Goal: Task Accomplishment & Management: Manage account settings

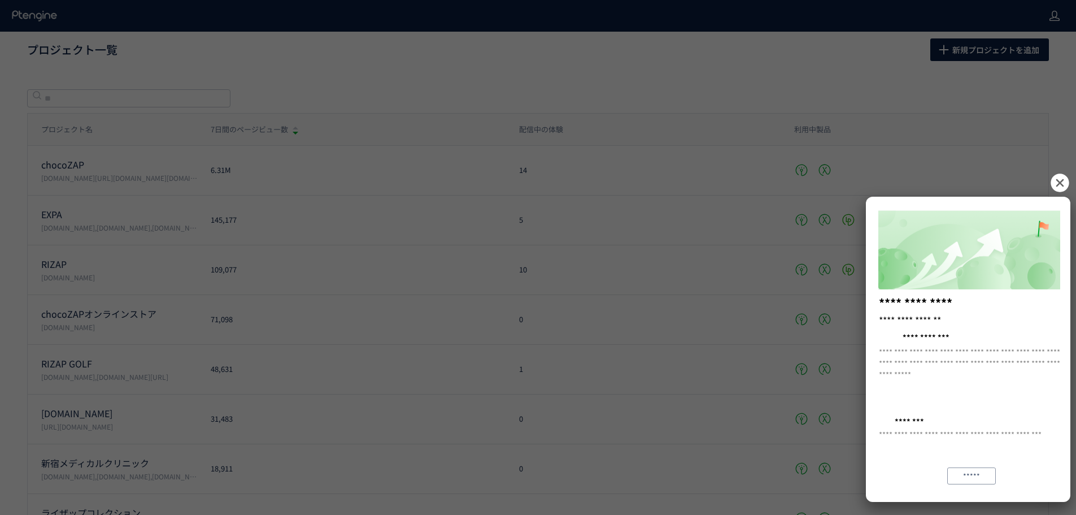
click at [1050, 20] on div "**********" at bounding box center [538, 257] width 1076 height 515
click at [1054, 183] on icon at bounding box center [1059, 182] width 18 height 18
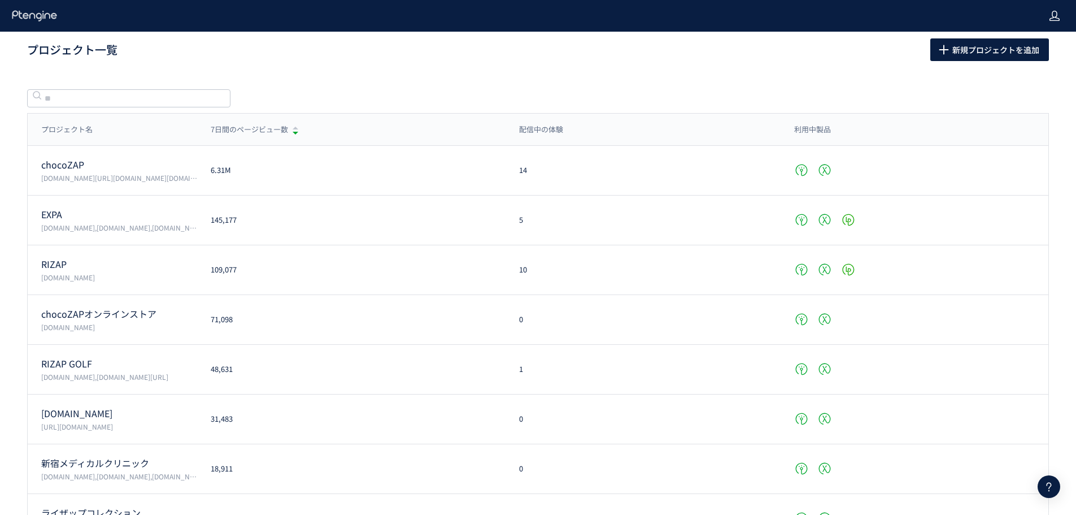
click at [1057, 18] on icon at bounding box center [1054, 15] width 11 height 11
click at [1013, 49] on span "アカウント設定" at bounding box center [1025, 44] width 55 height 11
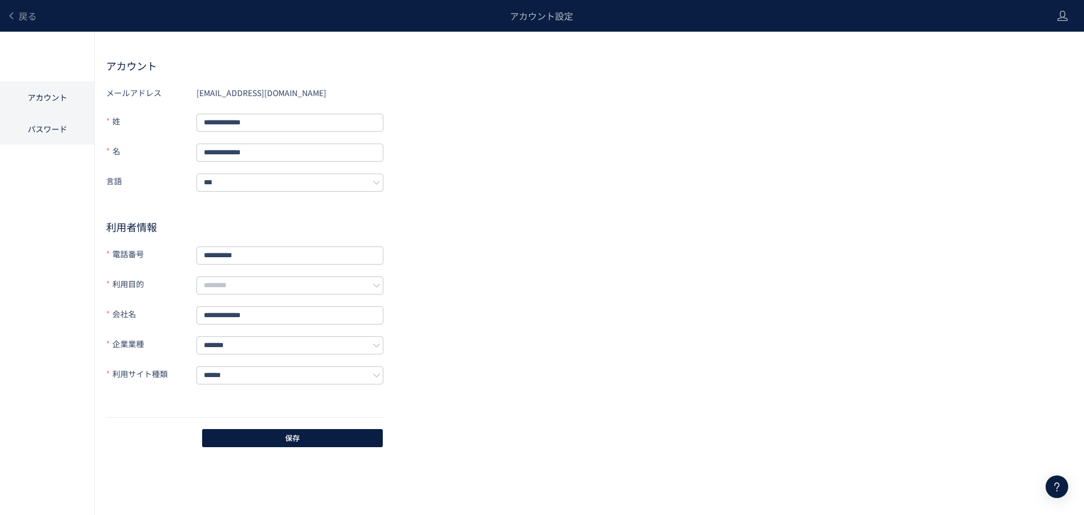
click at [37, 129] on li "パスワード" at bounding box center [47, 129] width 94 height 32
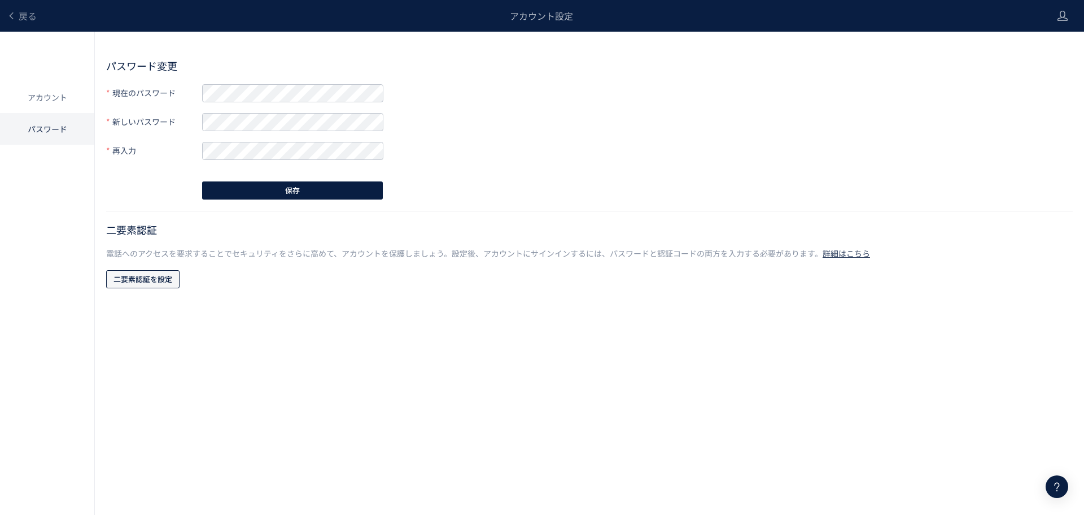
click at [131, 282] on span "二要素認証を設定" at bounding box center [143, 279] width 59 height 18
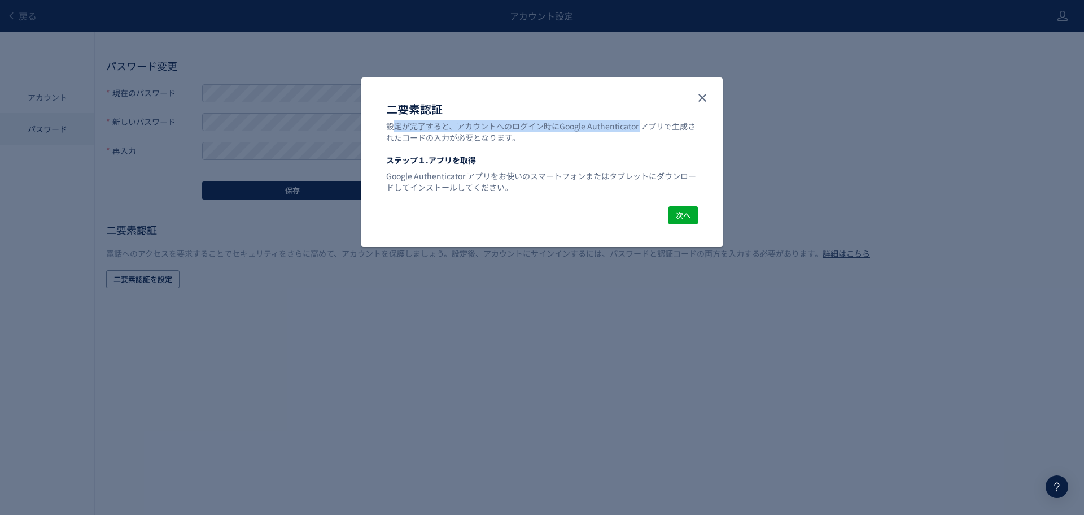
drag, startPoint x: 396, startPoint y: 127, endPoint x: 640, endPoint y: 127, distance: 243.4
click at [640, 127] on div "設定が完了すると、アカウントへのログイン時にGoogle Authenticator アプリで生成されたコードの入力が必要となります。" at bounding box center [542, 131] width 312 height 23
click at [640, 138] on div "設定が完了すると、アカウントへのログイン時にGoogle Authenticator アプリで生成されたコードの入力が必要となります。" at bounding box center [542, 131] width 312 height 23
click at [639, 140] on div "設定が完了すると、アカウントへのログイン時にGoogle Authenticator アプリで生成されたコードの入力が必要となります。" at bounding box center [542, 131] width 312 height 23
click at [701, 97] on use "close" at bounding box center [703, 98] width 8 height 8
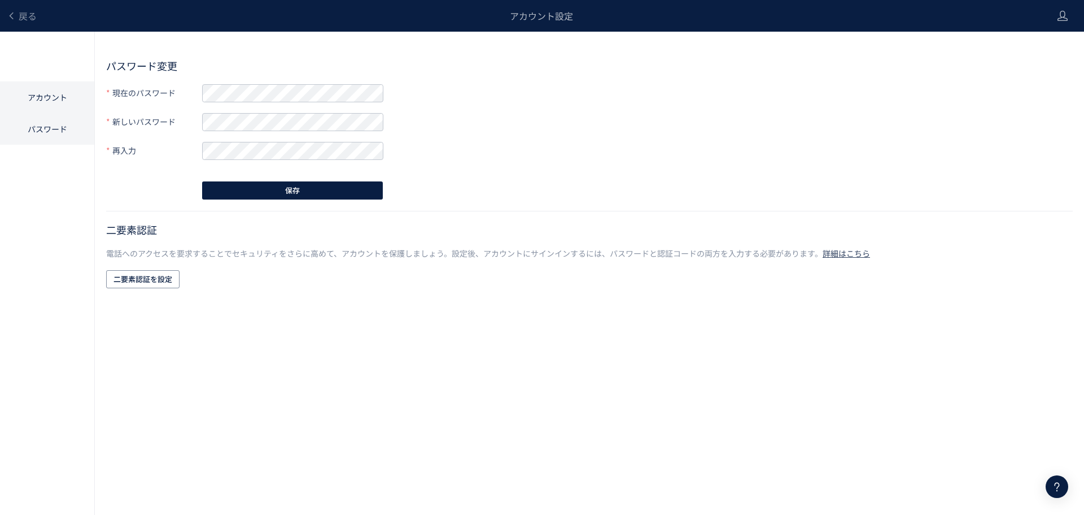
click at [69, 113] on li "アカウント" at bounding box center [47, 129] width 94 height 32
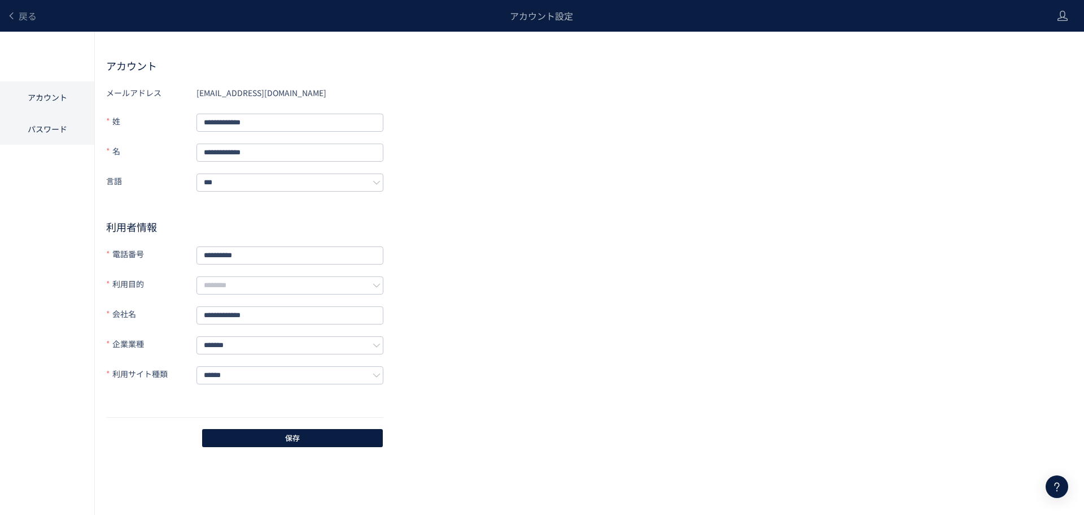
click at [44, 120] on li "パスワード" at bounding box center [47, 129] width 94 height 32
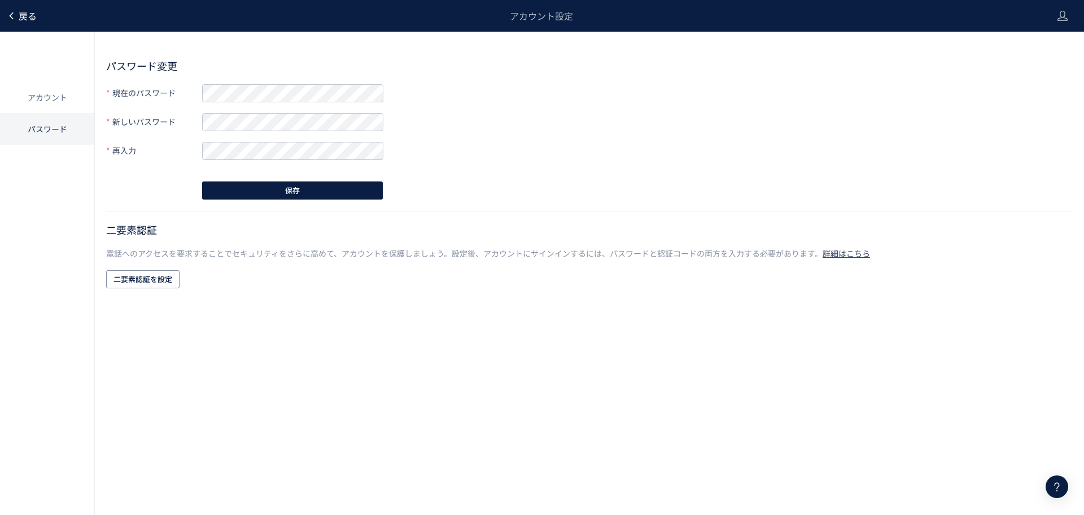
click at [33, 17] on span "戻る" at bounding box center [28, 16] width 18 height 14
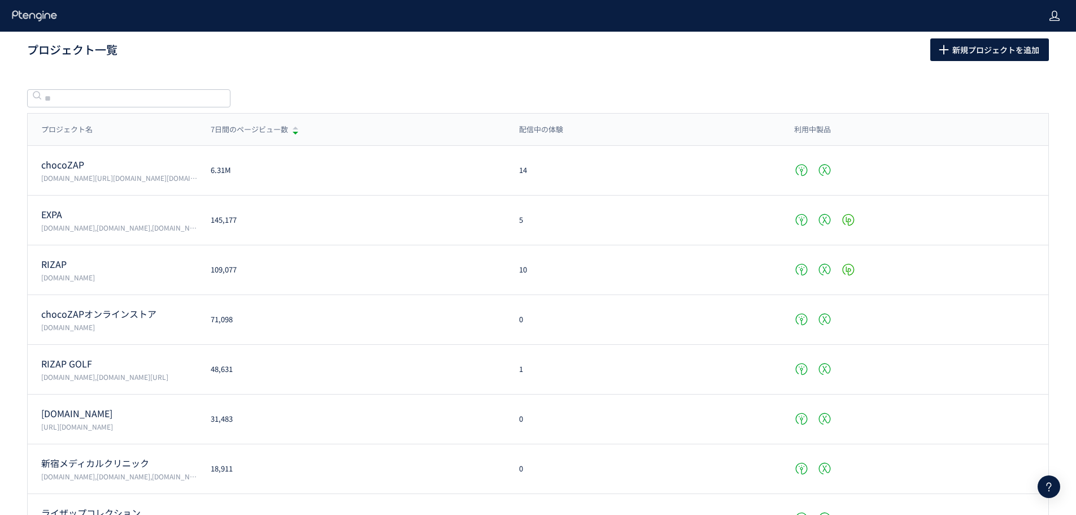
click at [1060, 15] on icon at bounding box center [1054, 15] width 11 height 11
click at [1028, 42] on span "アカウント設定" at bounding box center [1025, 44] width 55 height 11
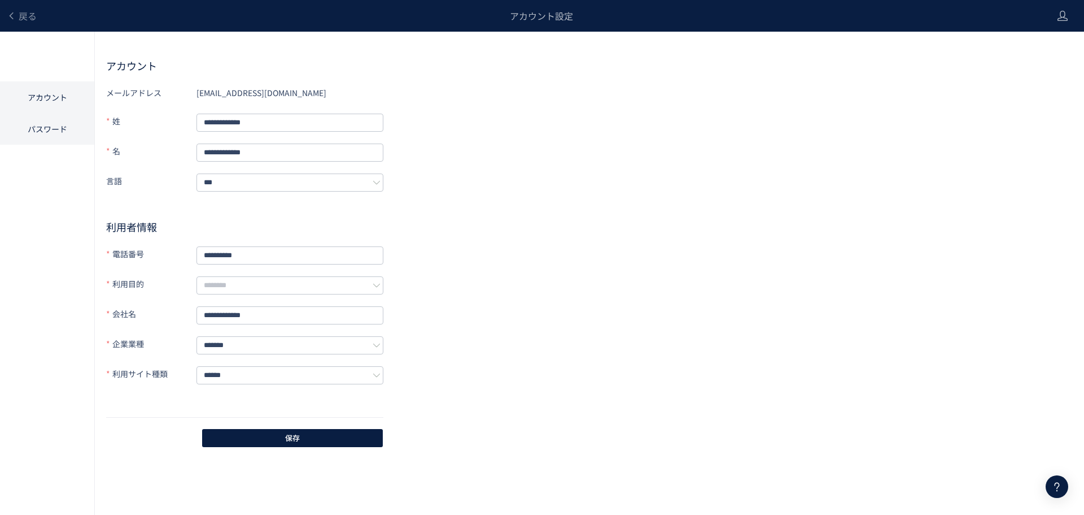
drag, startPoint x: 25, startPoint y: 127, endPoint x: 27, endPoint y: 115, distance: 12.0
click at [27, 115] on li "パスワード" at bounding box center [47, 129] width 94 height 32
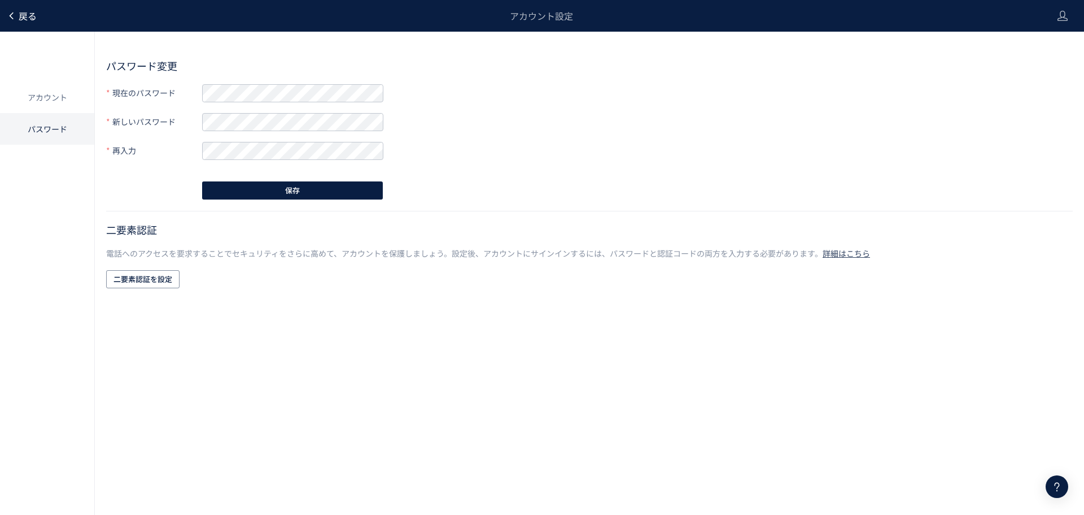
click at [27, 18] on span "戻る" at bounding box center [28, 16] width 18 height 14
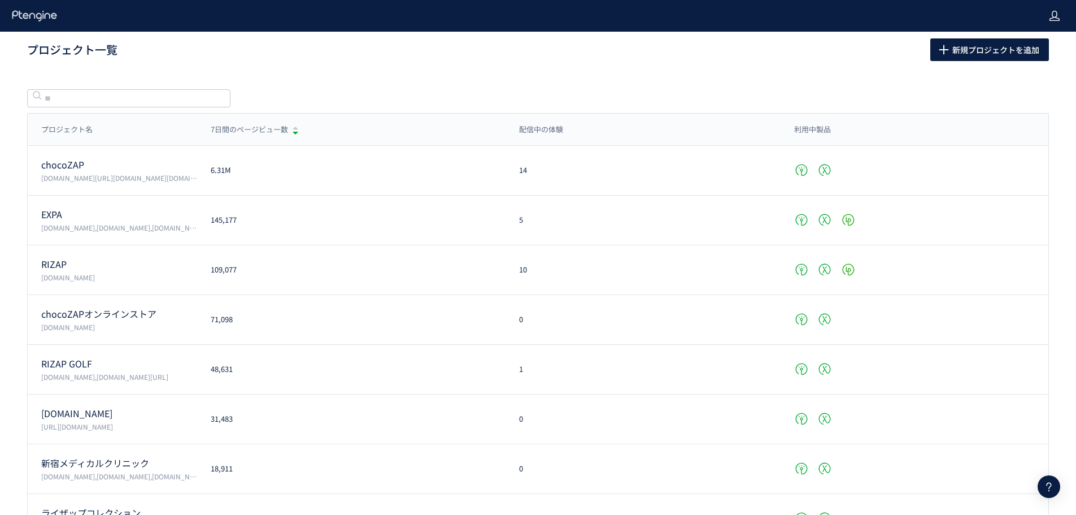
click at [1051, 13] on icon at bounding box center [1054, 15] width 11 height 11
click at [1062, 72] on li "プラン確認・購入" at bounding box center [1031, 81] width 84 height 18
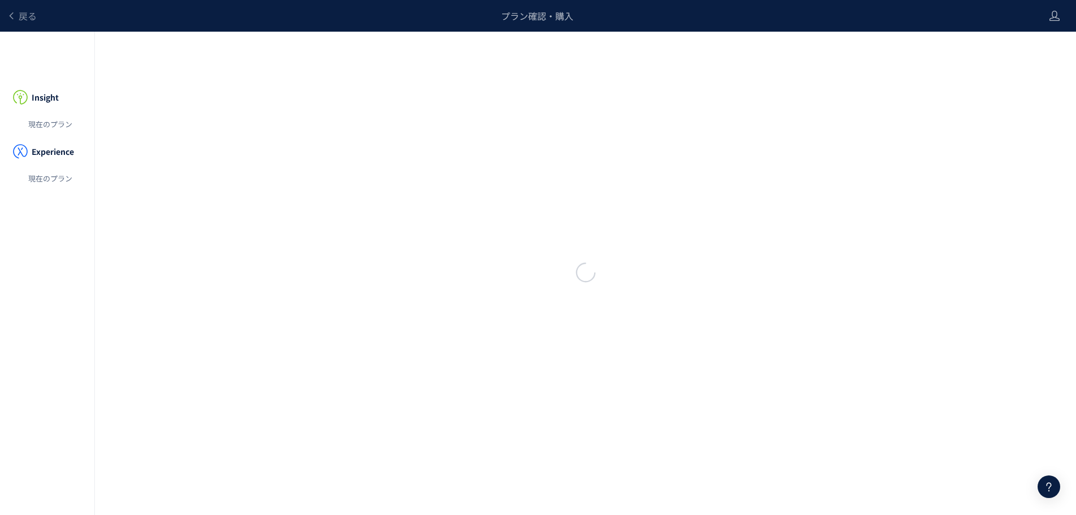
scroll to position [1, 0]
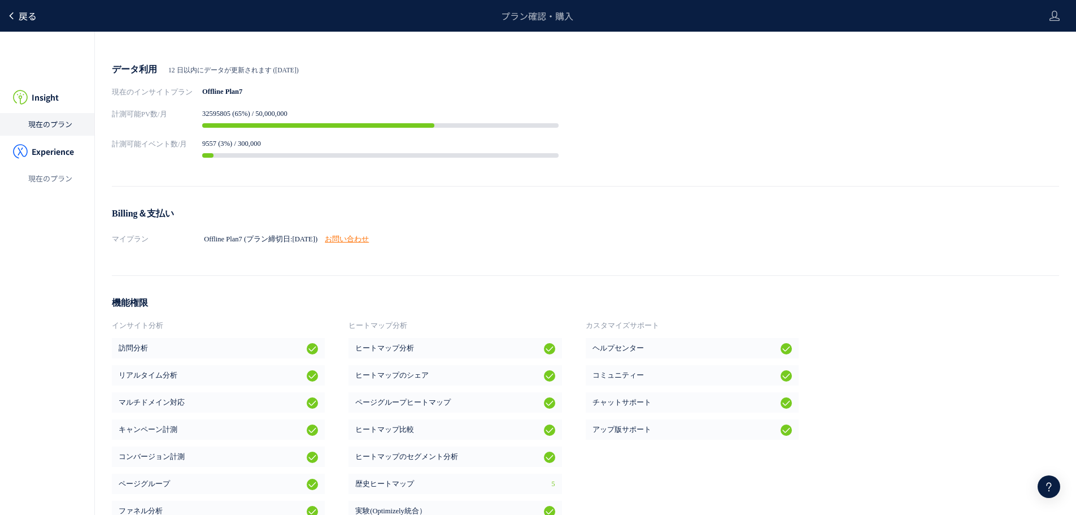
click at [17, 12] on link "戻る" at bounding box center [22, 16] width 30 height 13
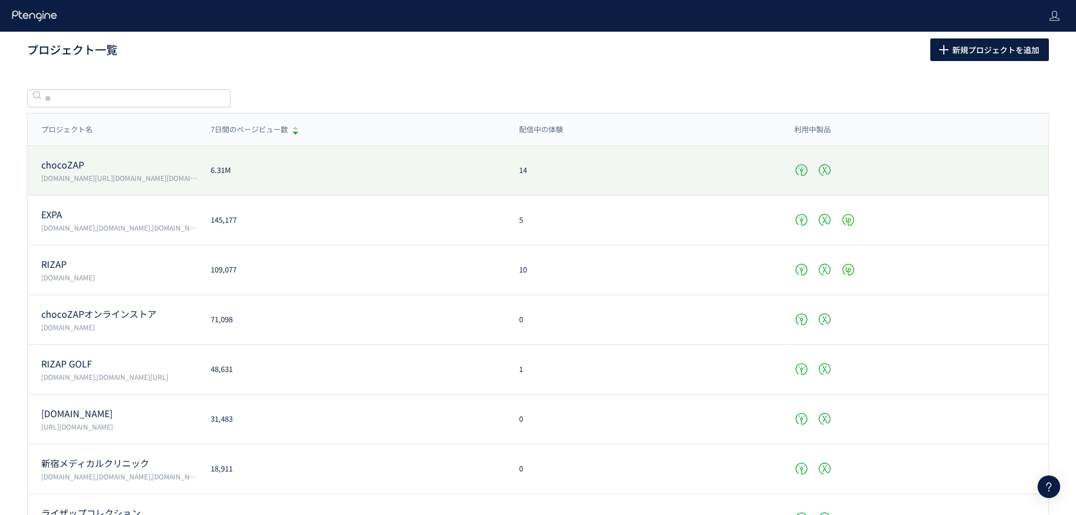
click at [66, 167] on p "chocoZAP" at bounding box center [119, 164] width 156 height 13
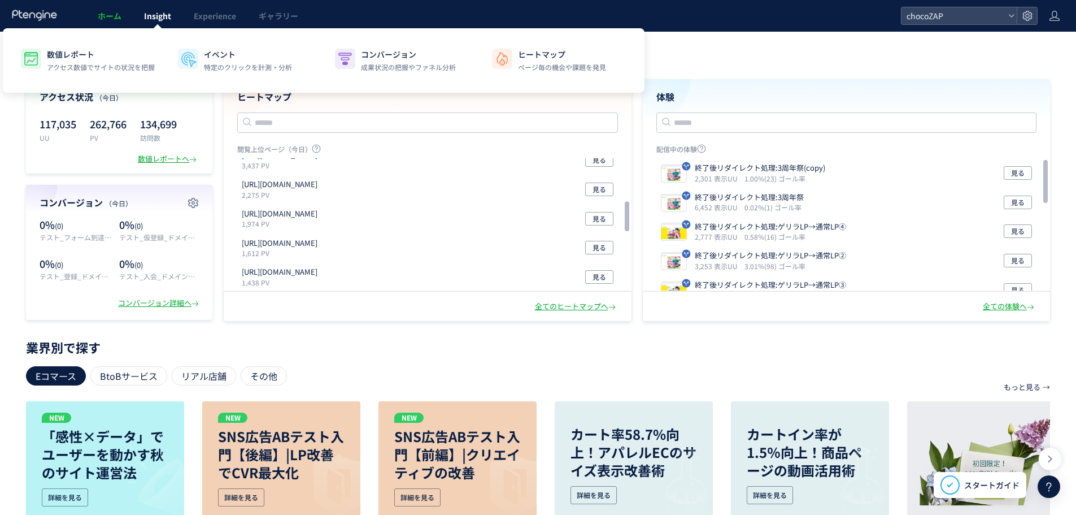
click at [163, 23] on link "Insight" at bounding box center [158, 16] width 50 height 32
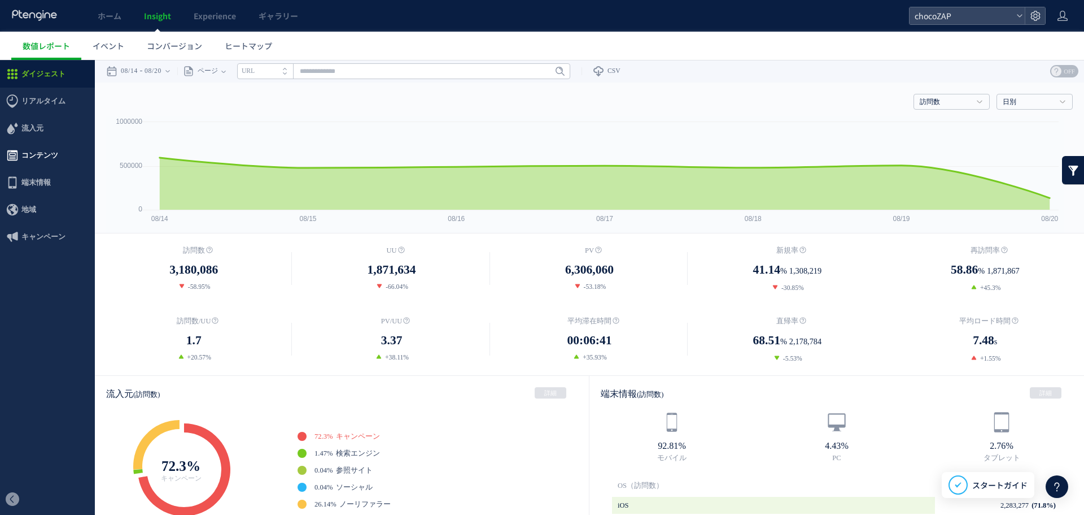
click at [54, 154] on span "コンテンツ" at bounding box center [39, 155] width 37 height 27
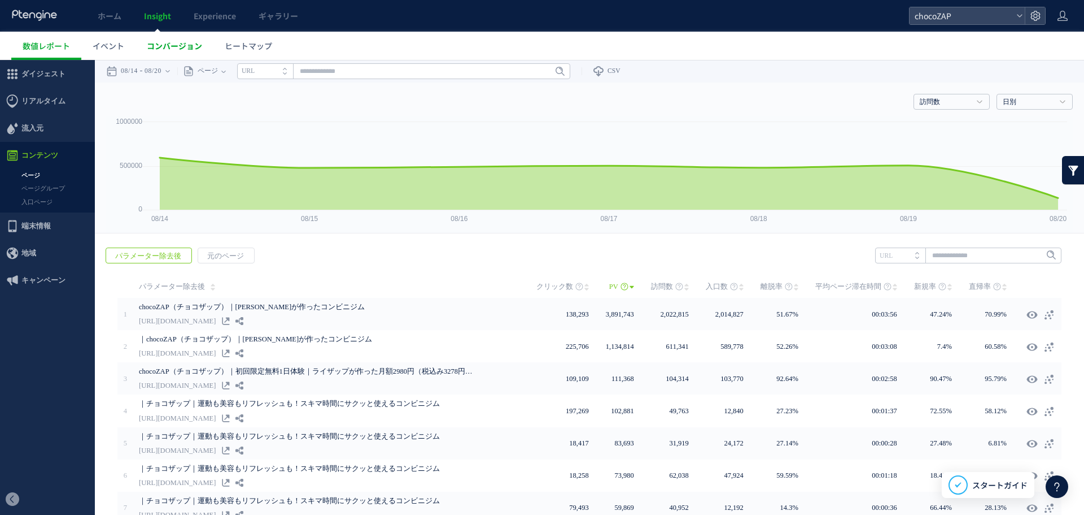
click at [195, 43] on span "コンバージョン" at bounding box center [174, 45] width 55 height 11
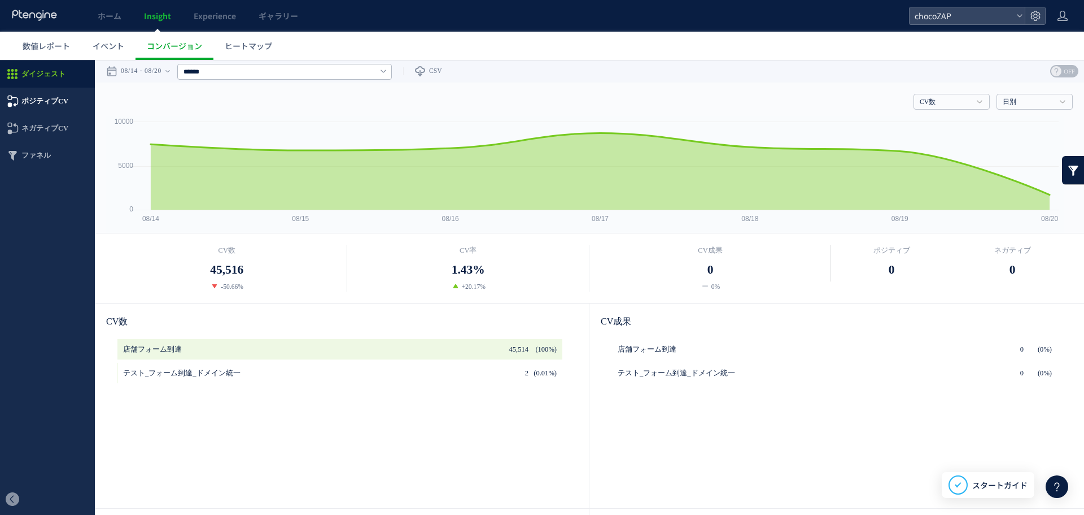
click at [53, 95] on span "ポジティブCV" at bounding box center [44, 101] width 47 height 27
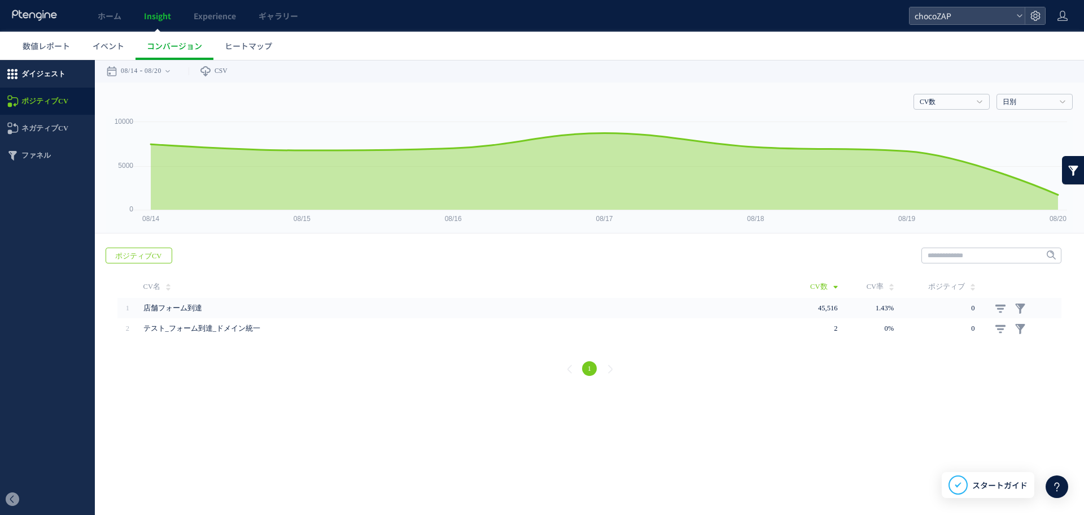
click at [66, 74] on span "ダイジェスト" at bounding box center [47, 73] width 95 height 27
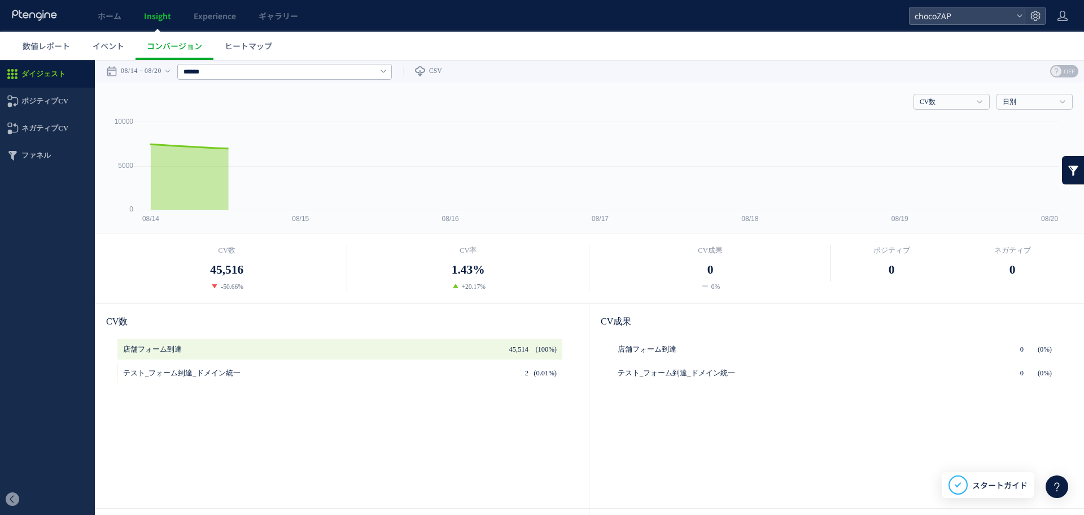
click at [274, 73] on div at bounding box center [542, 257] width 1084 height 515
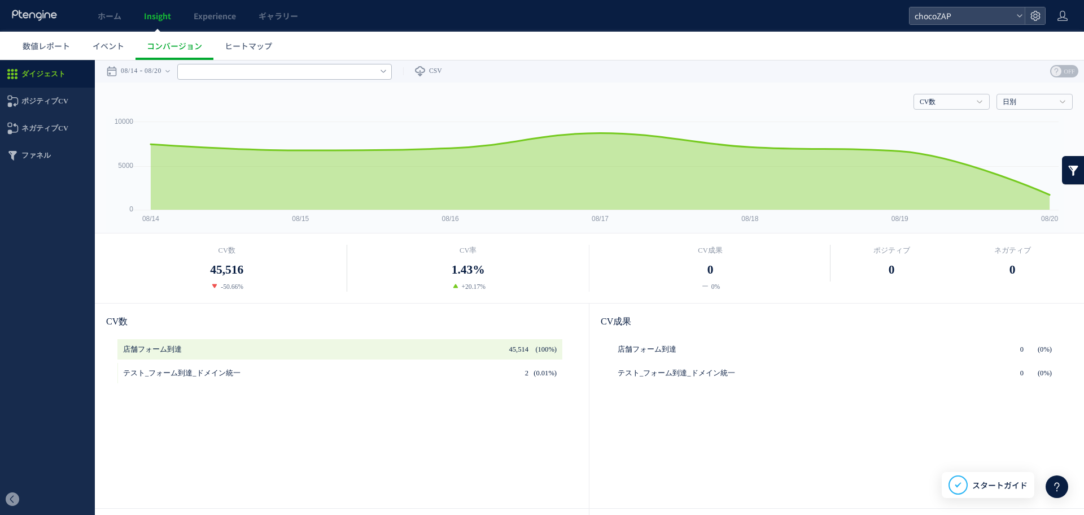
click at [392, 69] on input "text" at bounding box center [284, 72] width 215 height 16
click at [335, 101] on link "すべてのCV" at bounding box center [267, 98] width 163 height 15
type input "******"
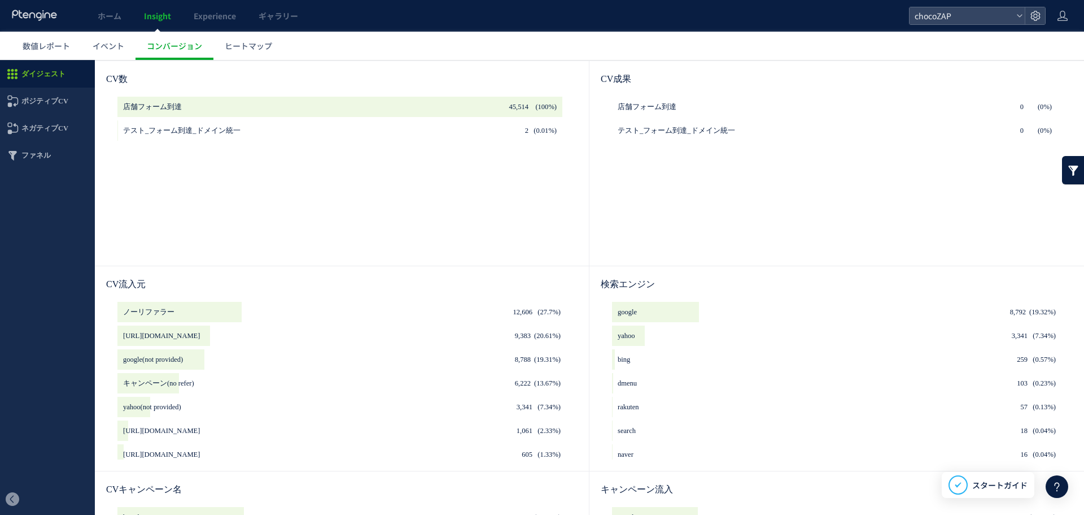
scroll to position [404, 0]
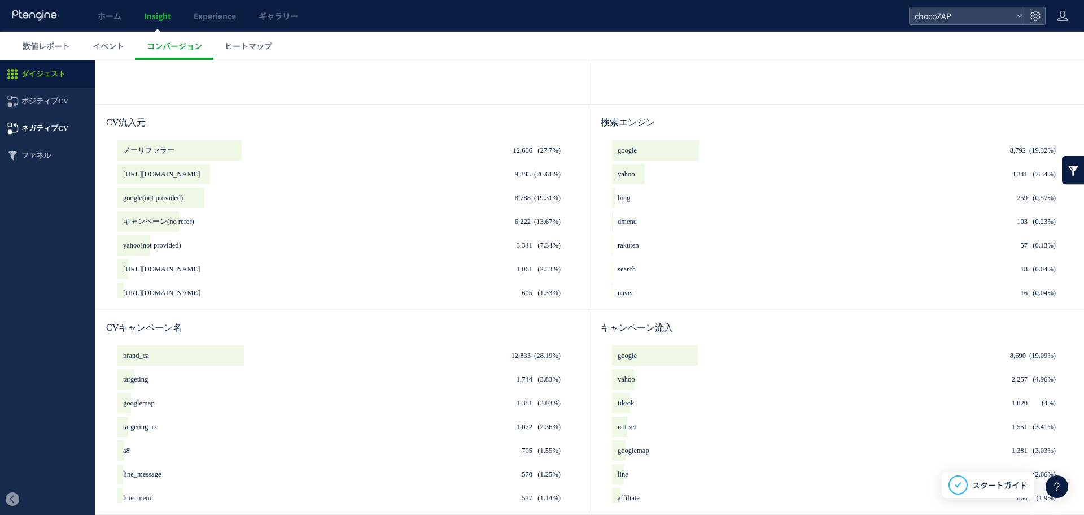
click at [32, 120] on span "ネガティブCV" at bounding box center [44, 128] width 47 height 27
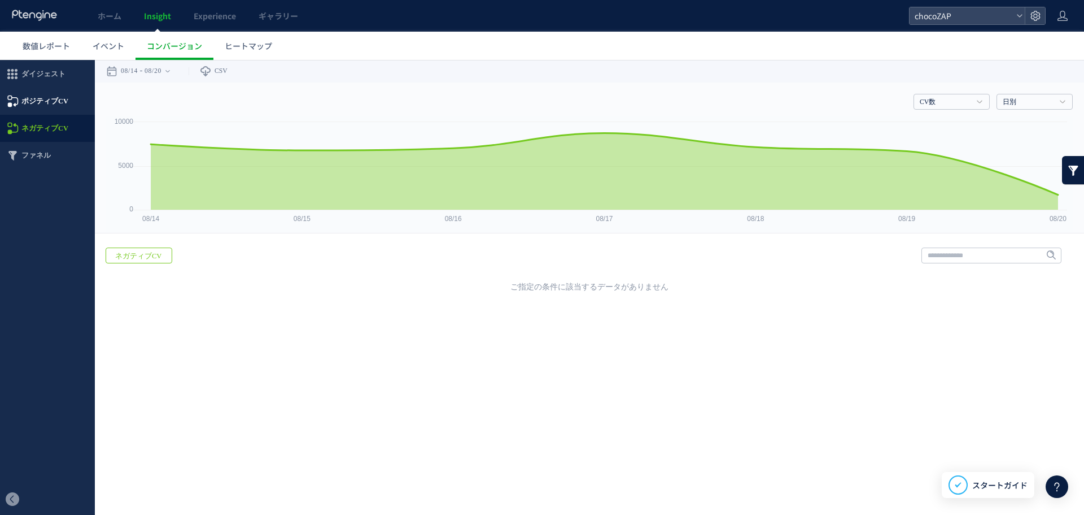
click at [64, 97] on span "ポジティブCV" at bounding box center [44, 101] width 47 height 27
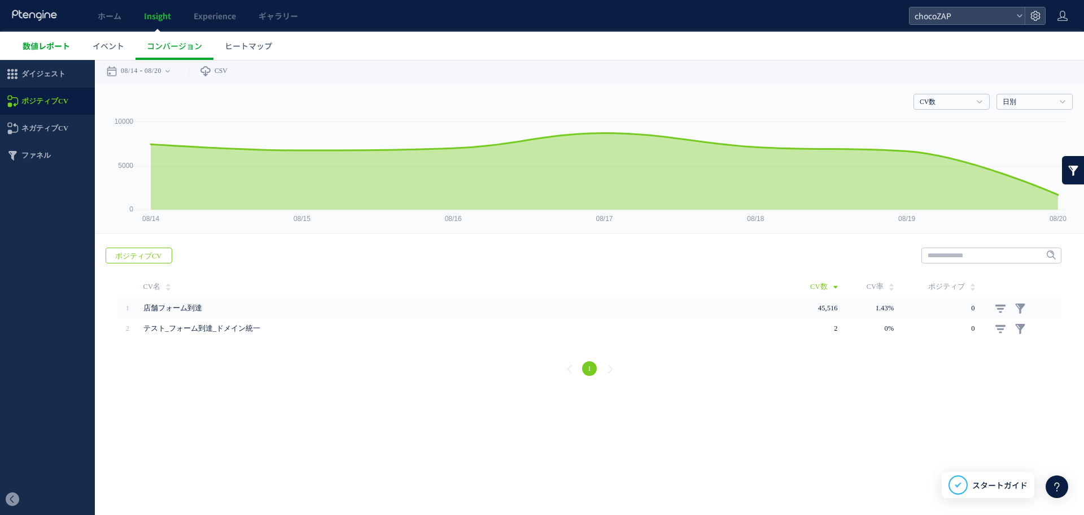
click at [36, 48] on span "数値レポート" at bounding box center [46, 45] width 47 height 11
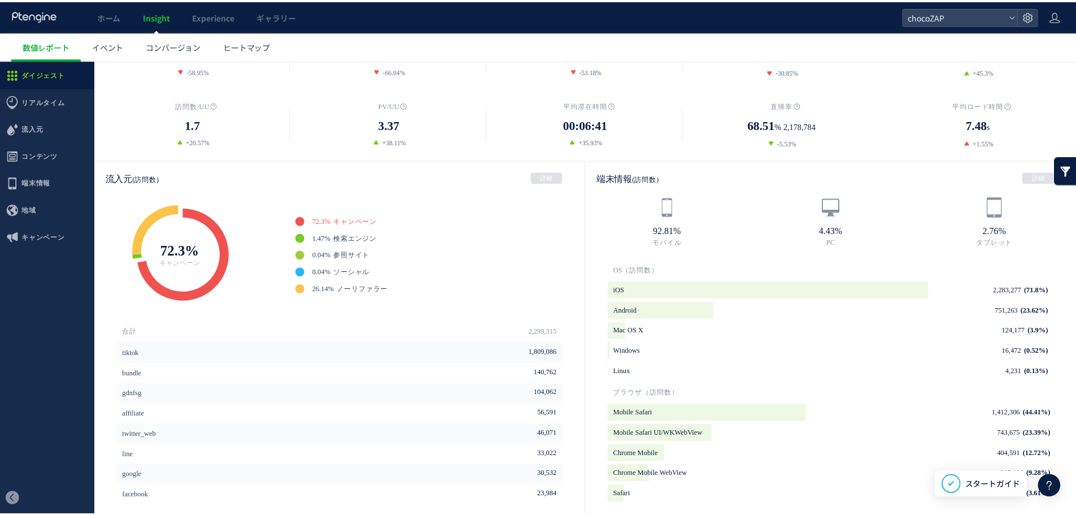
scroll to position [226, 0]
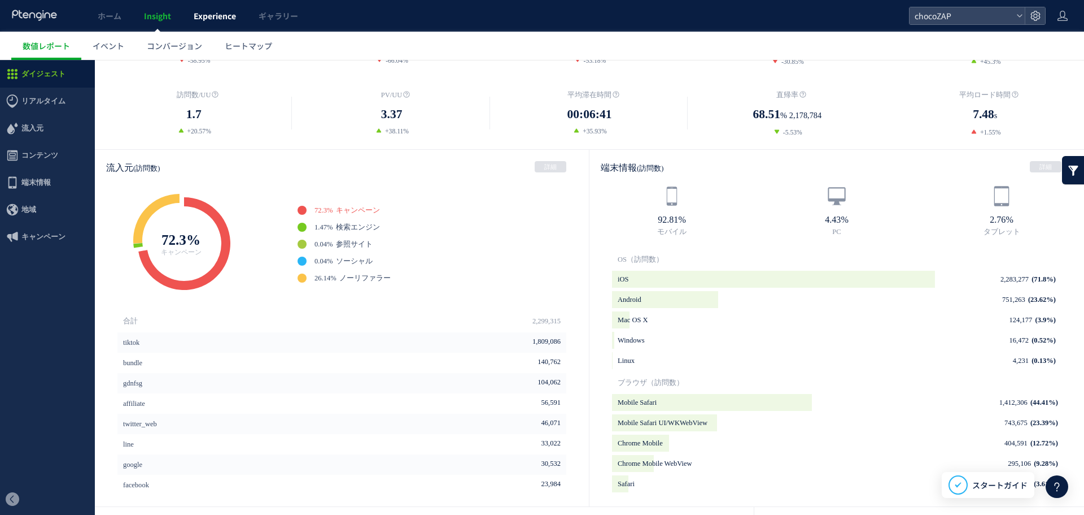
click at [194, 12] on span "Experience" at bounding box center [215, 15] width 42 height 11
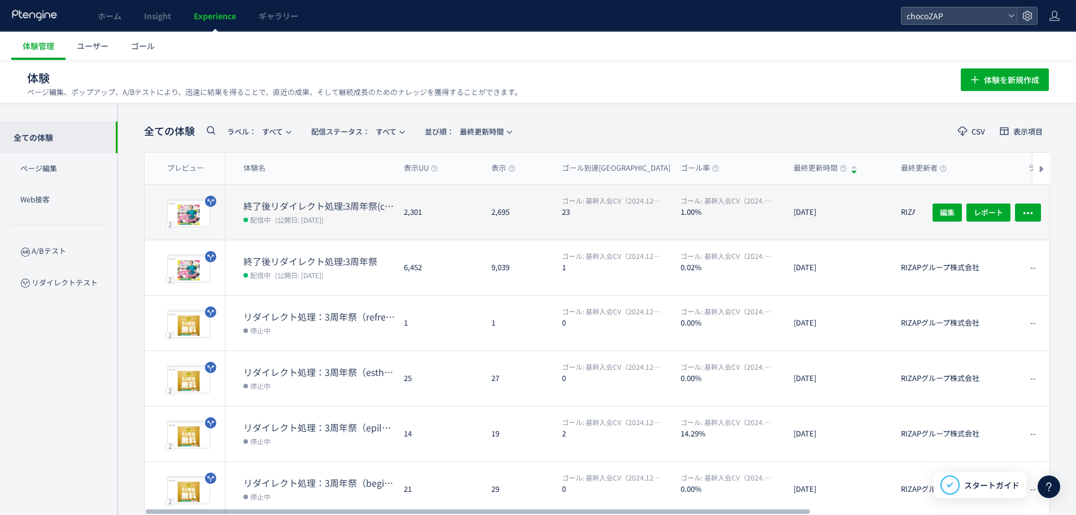
click at [316, 210] on dt "終了後リダイレクト処理:3周年祭(copy)" at bounding box center [318, 205] width 151 height 13
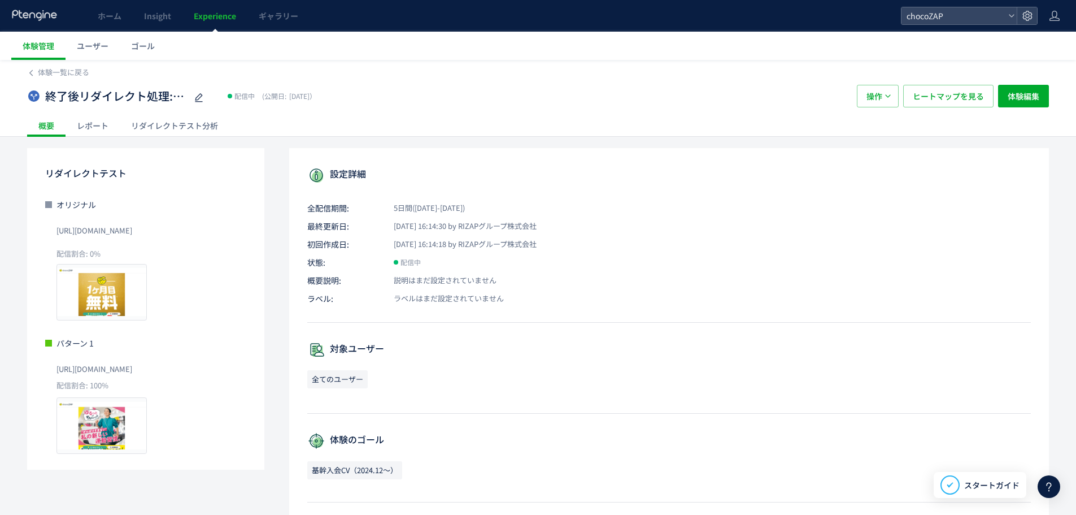
click at [89, 124] on div "レポート" at bounding box center [93, 125] width 54 height 23
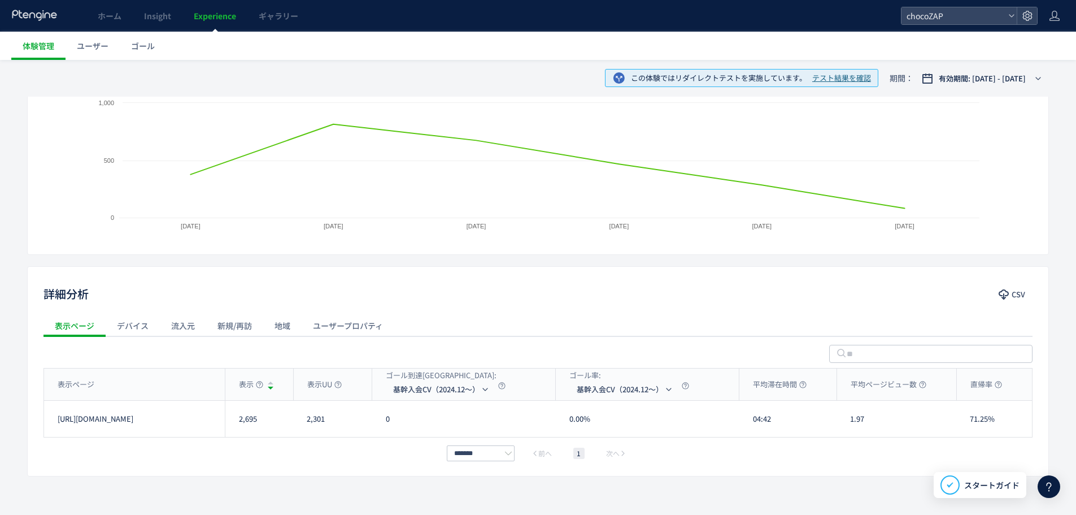
scroll to position [226, 0]
click at [465, 418] on li "基幹入会CV（2024.12～）" at bounding box center [441, 421] width 113 height 20
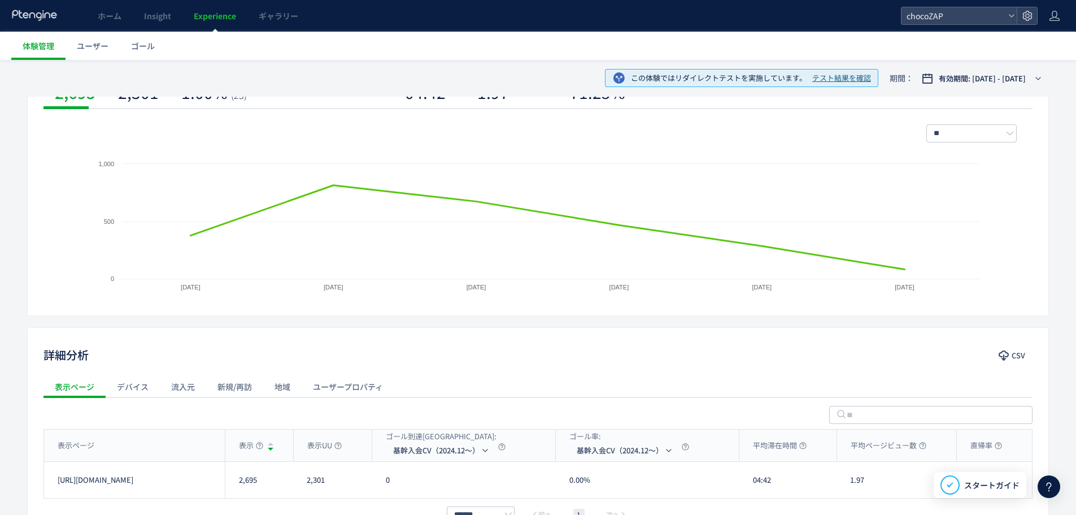
scroll to position [244, 0]
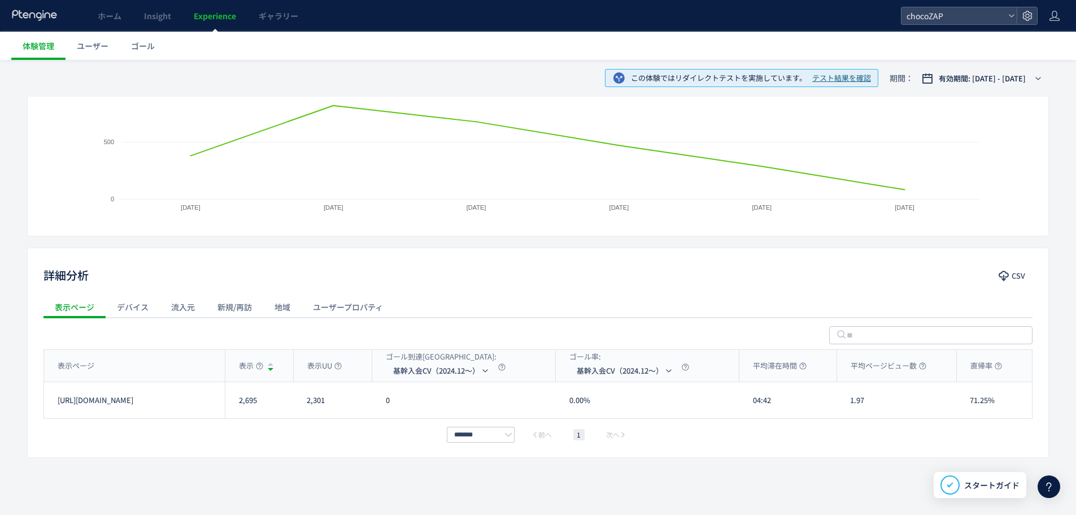
click at [177, 304] on div "流入元" at bounding box center [183, 306] width 46 height 23
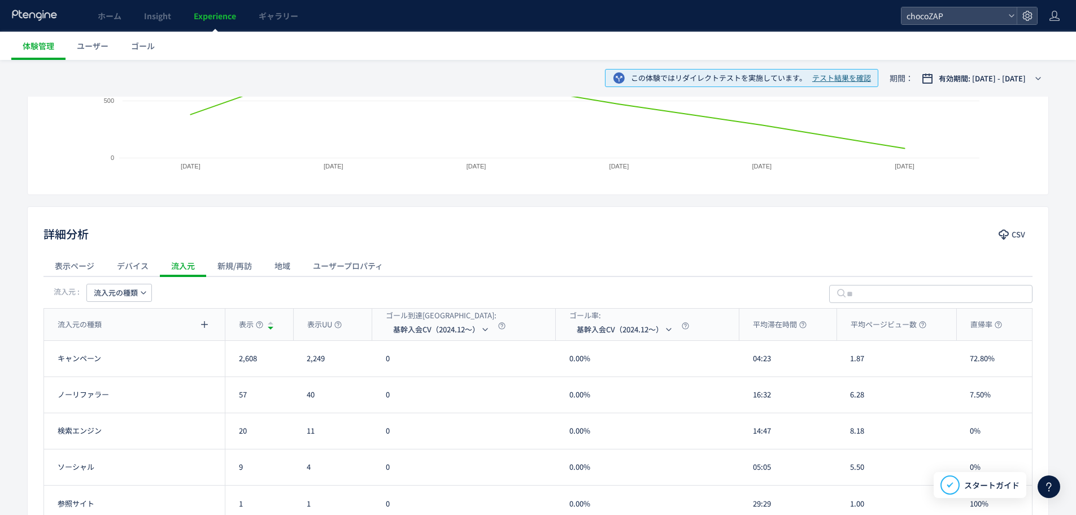
scroll to position [389, 0]
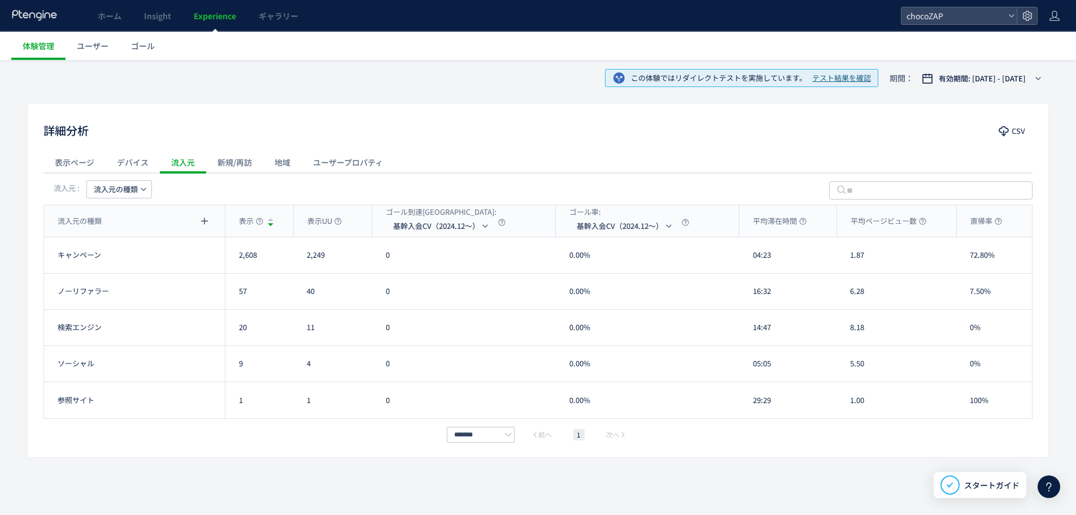
click at [349, 164] on div "ユーザープロパティ" at bounding box center [348, 162] width 93 height 23
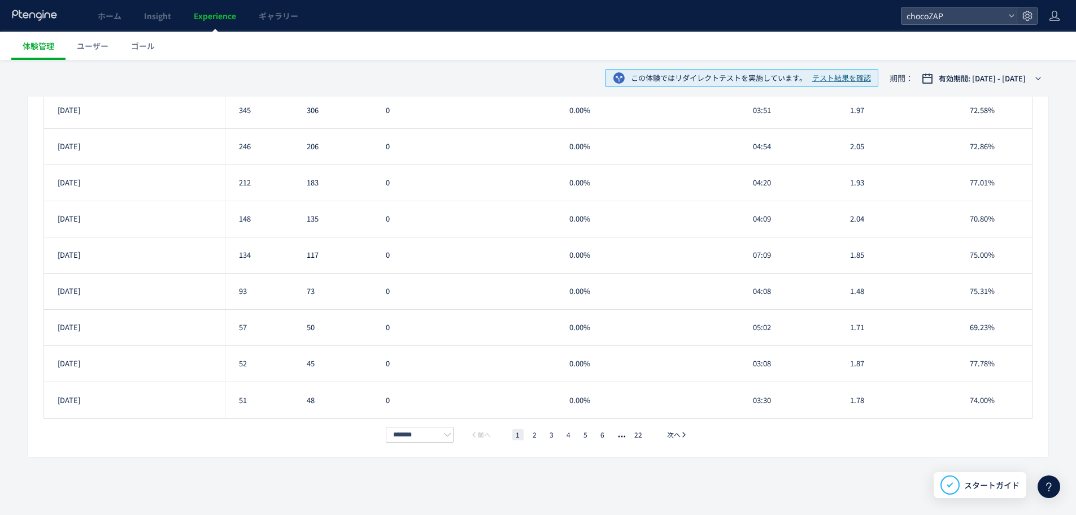
scroll to position [230, 0]
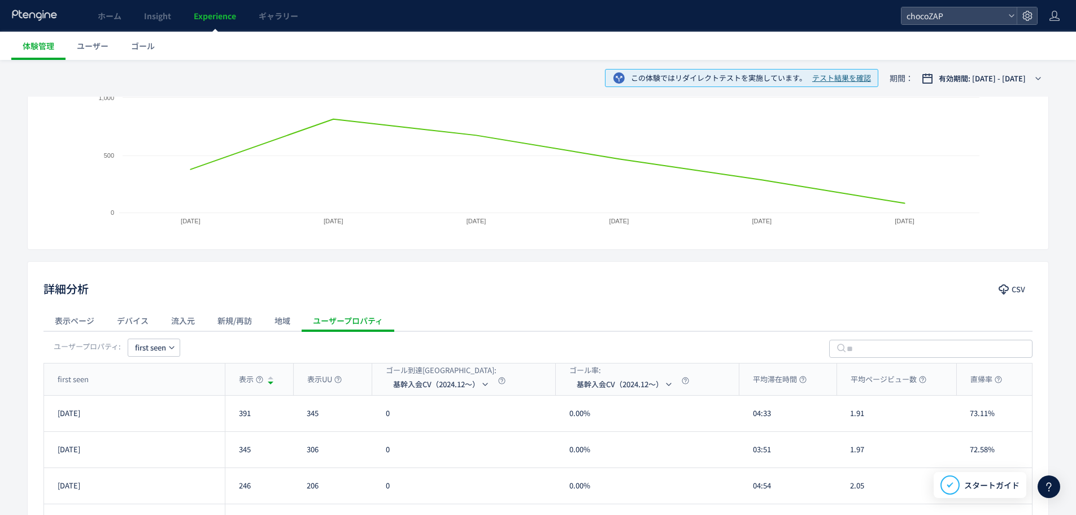
click at [280, 321] on div "地域" at bounding box center [282, 320] width 38 height 23
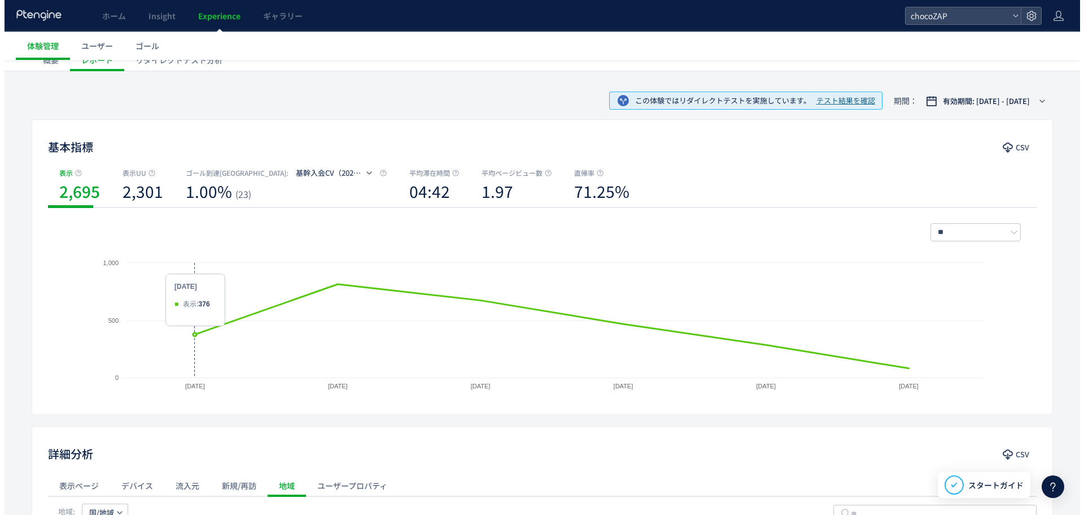
scroll to position [0, 0]
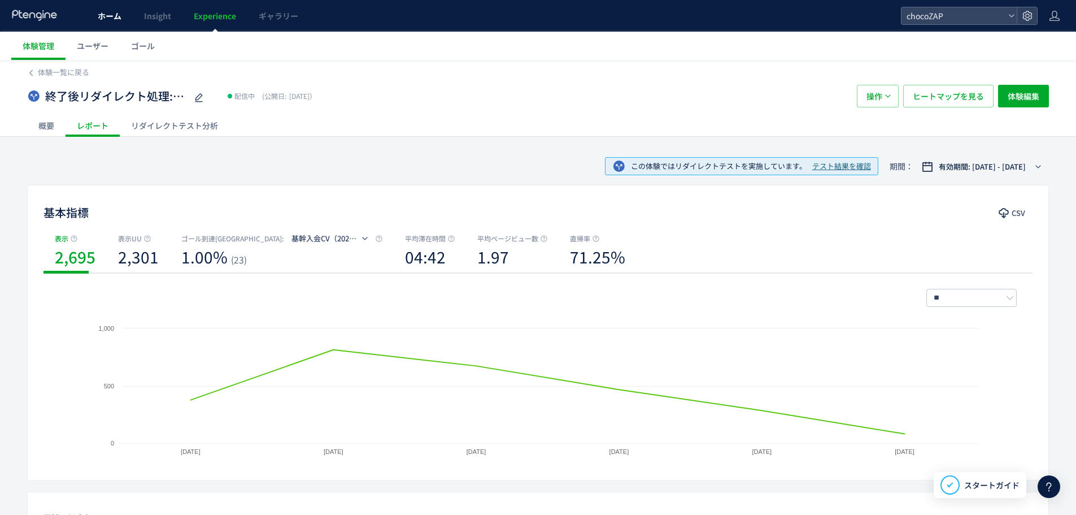
click at [108, 21] on link "ホーム" at bounding box center [109, 16] width 46 height 32
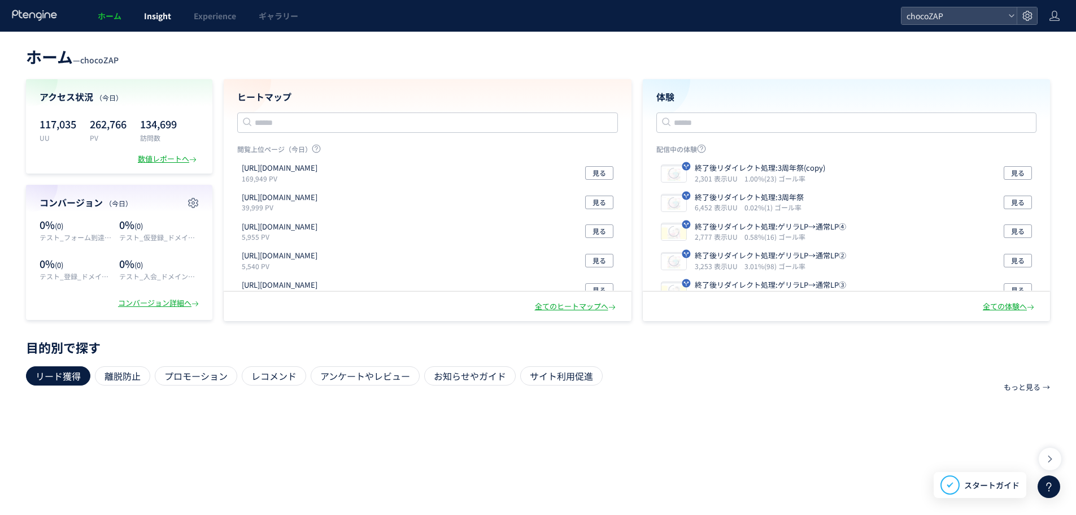
click at [154, 18] on span "Insight" at bounding box center [157, 15] width 27 height 11
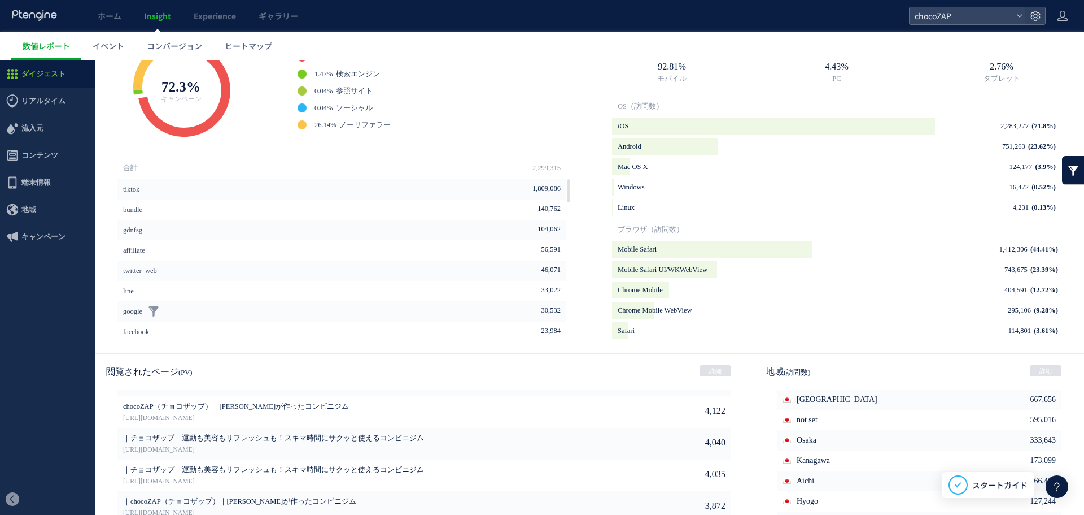
scroll to position [378, 0]
click at [712, 371] on link "詳細" at bounding box center [716, 370] width 32 height 11
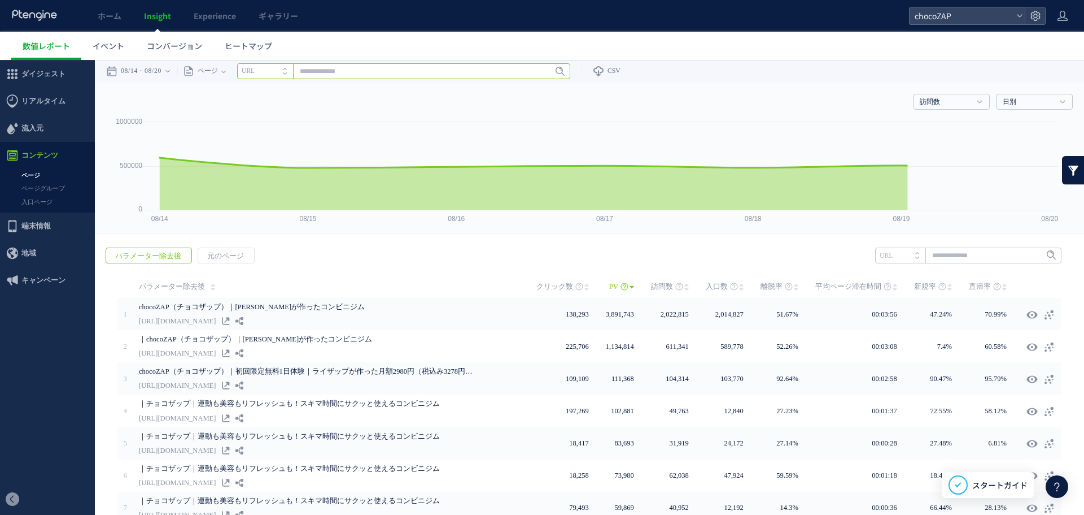
click at [380, 69] on input "text" at bounding box center [403, 71] width 333 height 16
type input "****"
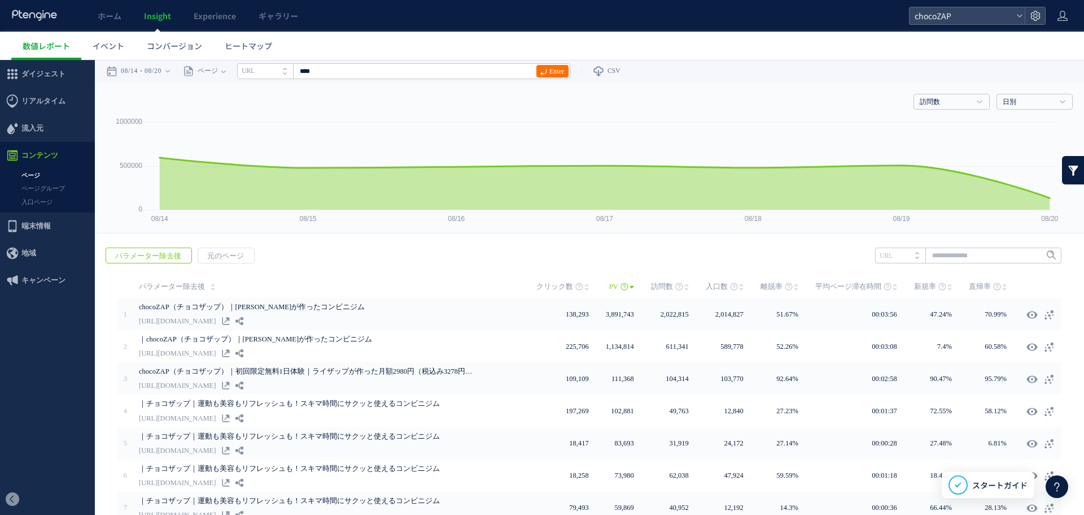
click at [276, 76] on li "URL" at bounding box center [265, 71] width 56 height 16
click at [275, 73] on icon "タイトル名" at bounding box center [259, 70] width 34 height 7
click at [425, 70] on input "text" at bounding box center [403, 71] width 333 height 16
click at [194, 68] on icon at bounding box center [188, 71] width 11 height 11
click at [380, 73] on input "text" at bounding box center [403, 71] width 333 height 16
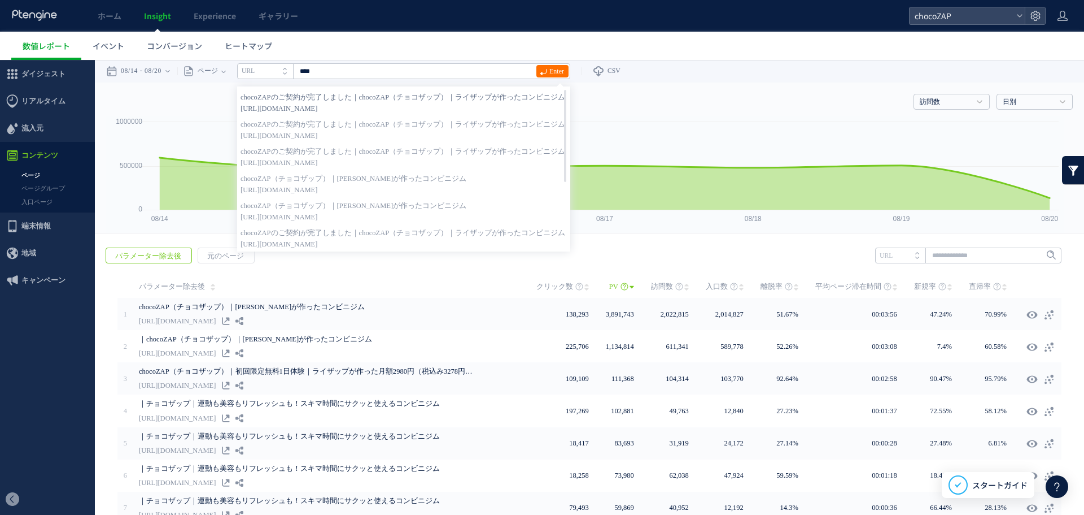
click at [401, 103] on span "[URL][DOMAIN_NAME]" at bounding box center [404, 108] width 326 height 11
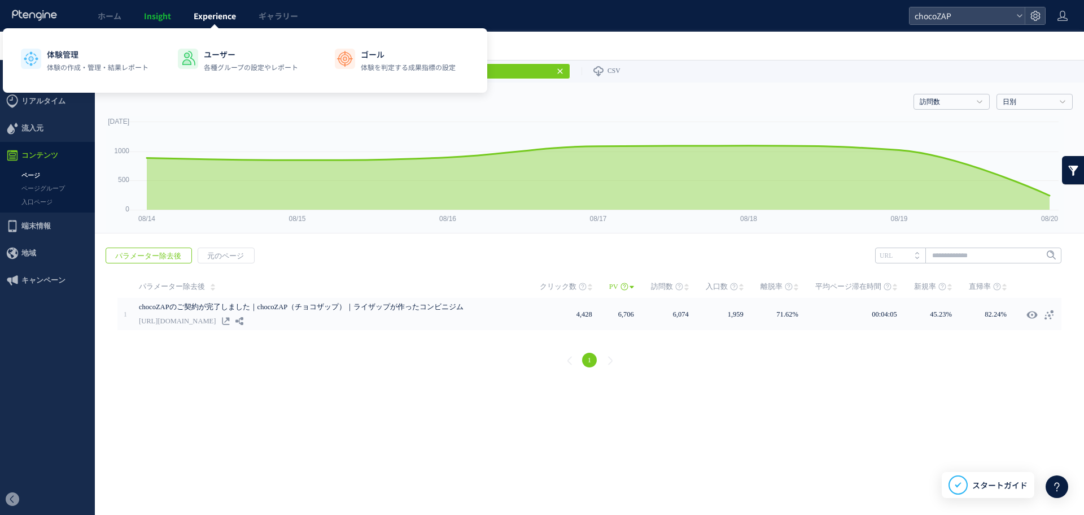
click at [211, 17] on span "Experience" at bounding box center [215, 15] width 42 height 11
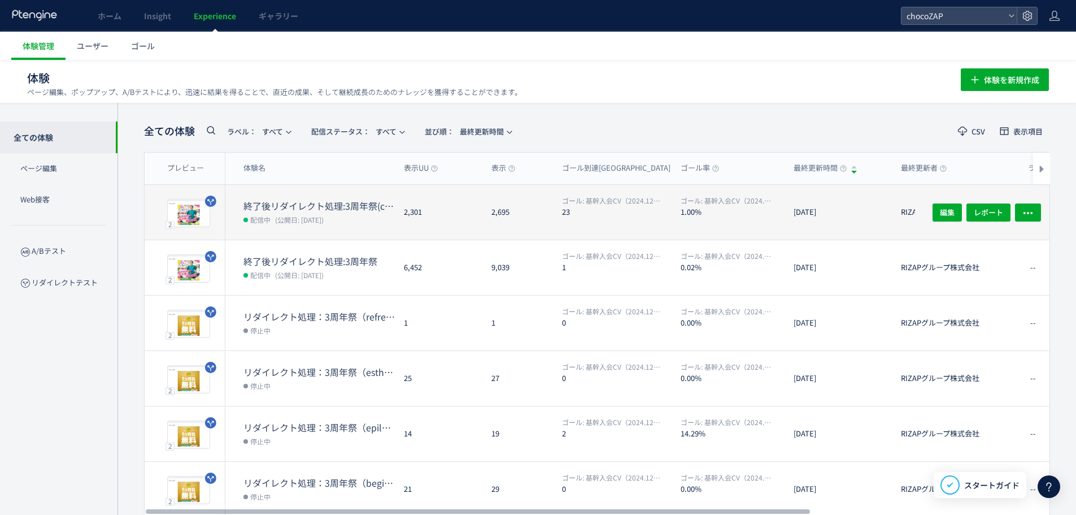
click at [301, 202] on dt "終了後リダイレクト処理:3周年祭(copy)" at bounding box center [318, 205] width 151 height 13
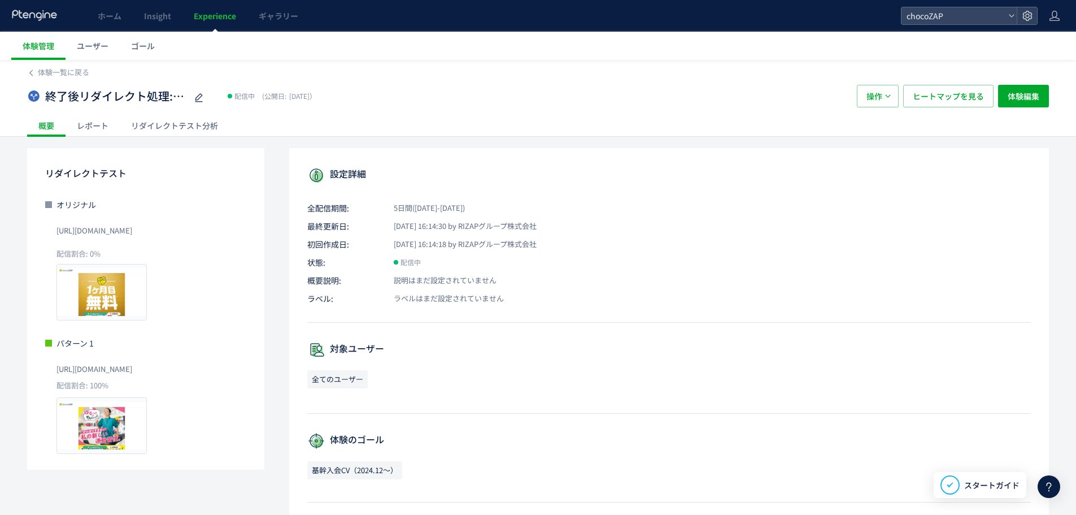
click at [102, 131] on div "レポート" at bounding box center [93, 125] width 54 height 23
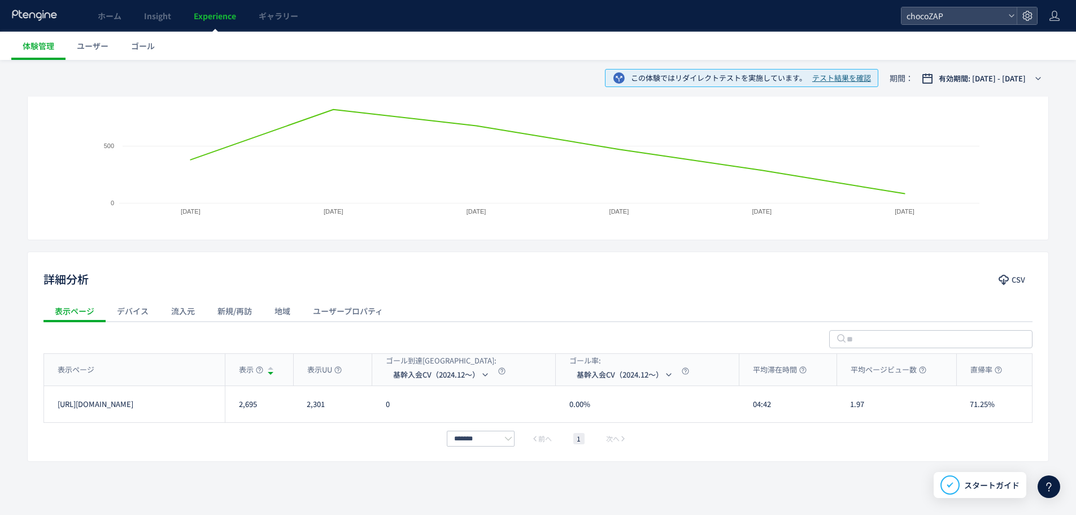
scroll to position [244, 0]
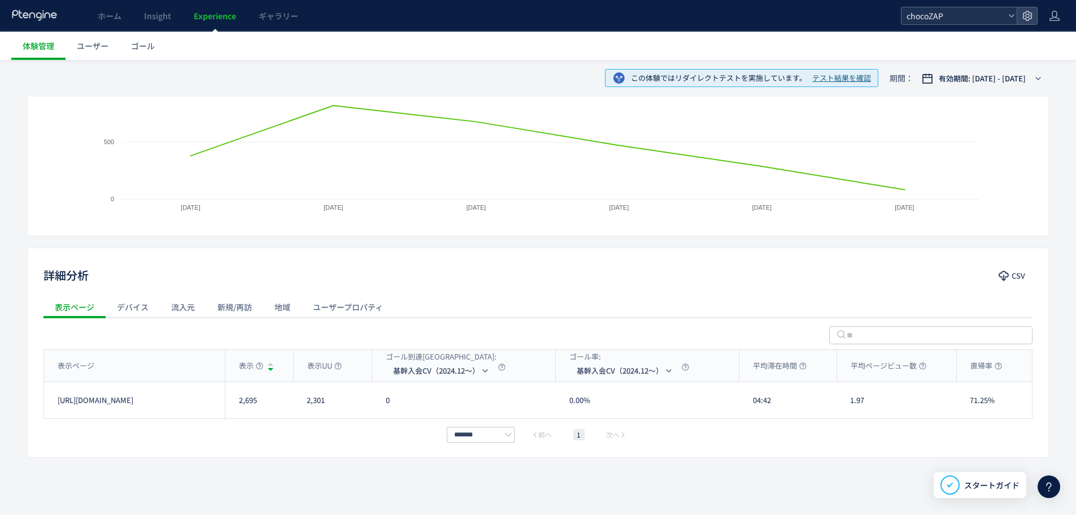
click at [989, 18] on span "chocoZAP" at bounding box center [953, 15] width 101 height 17
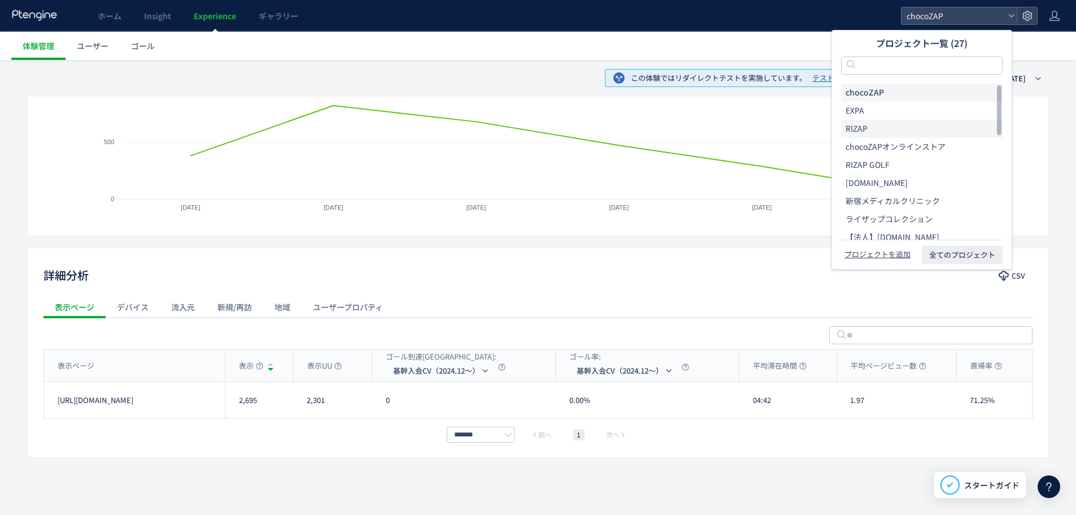
click at [909, 156] on li "RIZAP" at bounding box center [922, 165] width 162 height 18
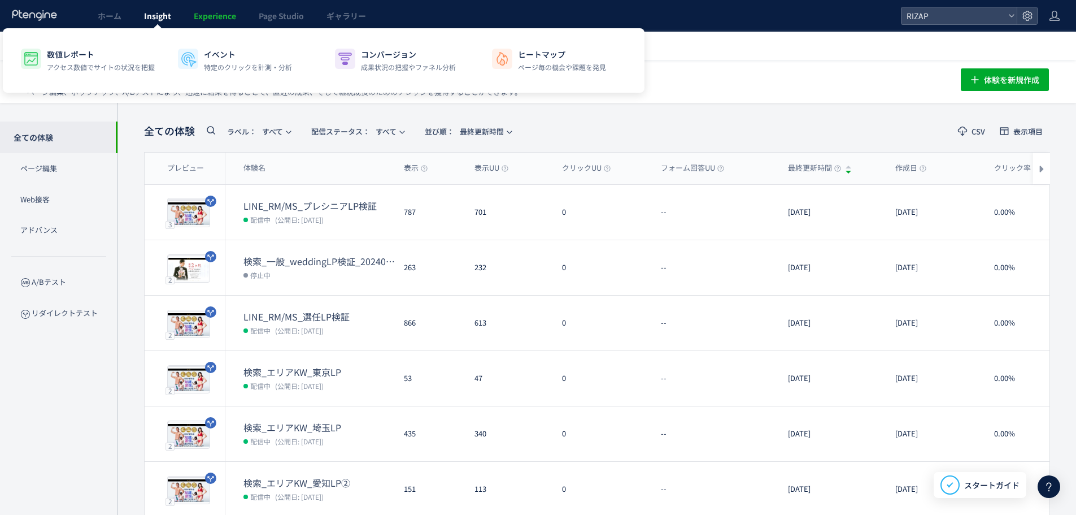
click at [145, 22] on link "Insight" at bounding box center [158, 16] width 50 height 32
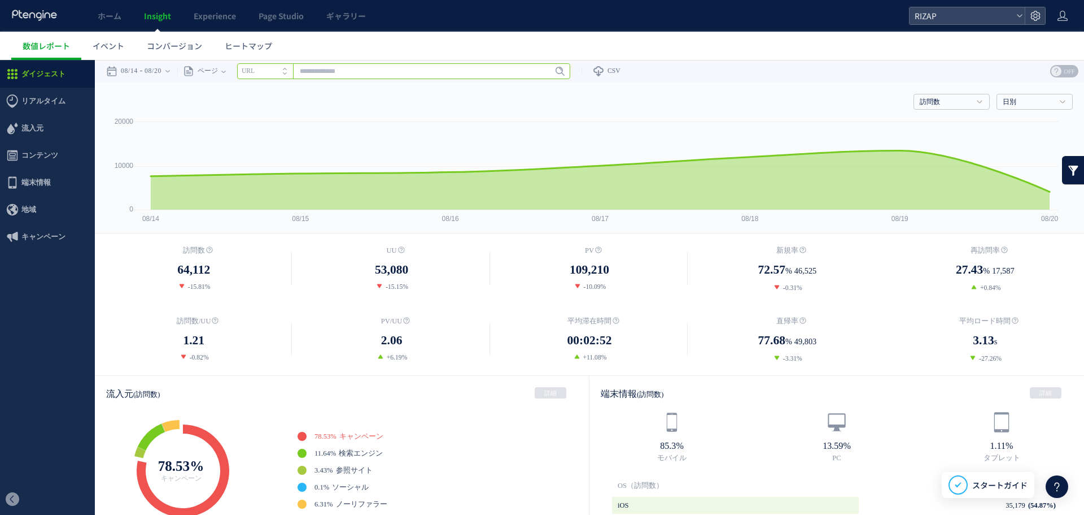
click at [396, 73] on input "text" at bounding box center [403, 71] width 333 height 16
type input "*"
type input "******"
type input "*"
type input "******"
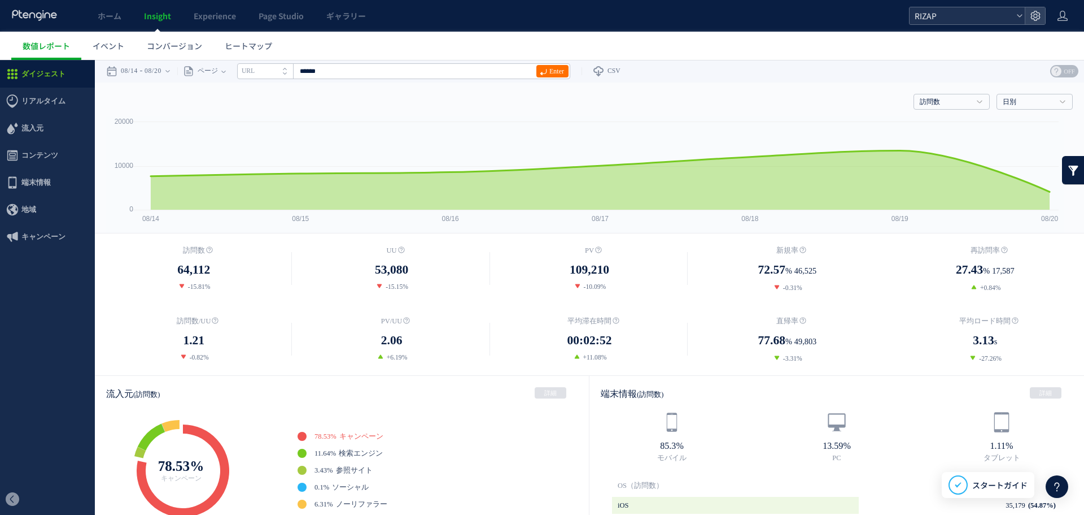
click at [1021, 20] on div "RIZAP" at bounding box center [967, 15] width 115 height 17
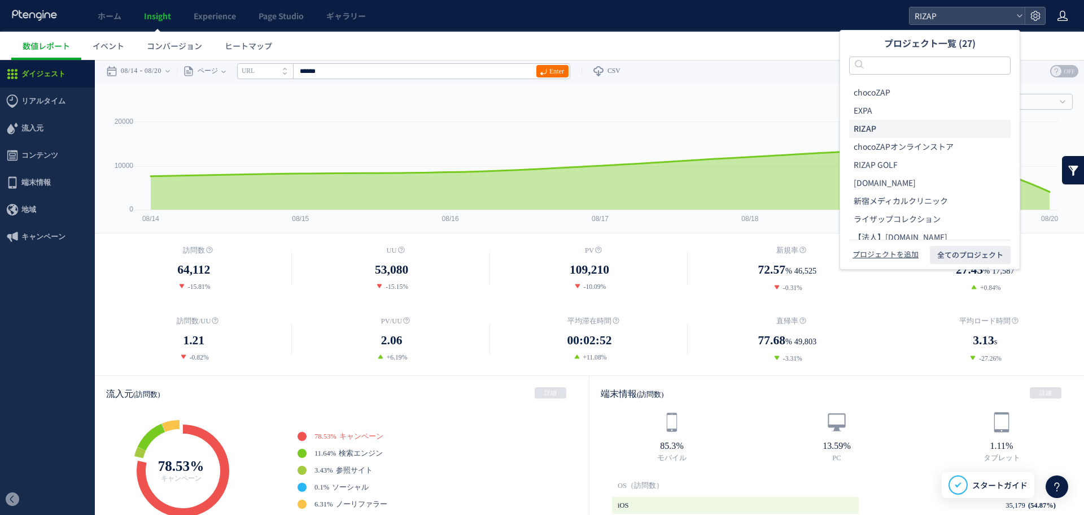
click at [1065, 18] on icon at bounding box center [1062, 15] width 11 height 11
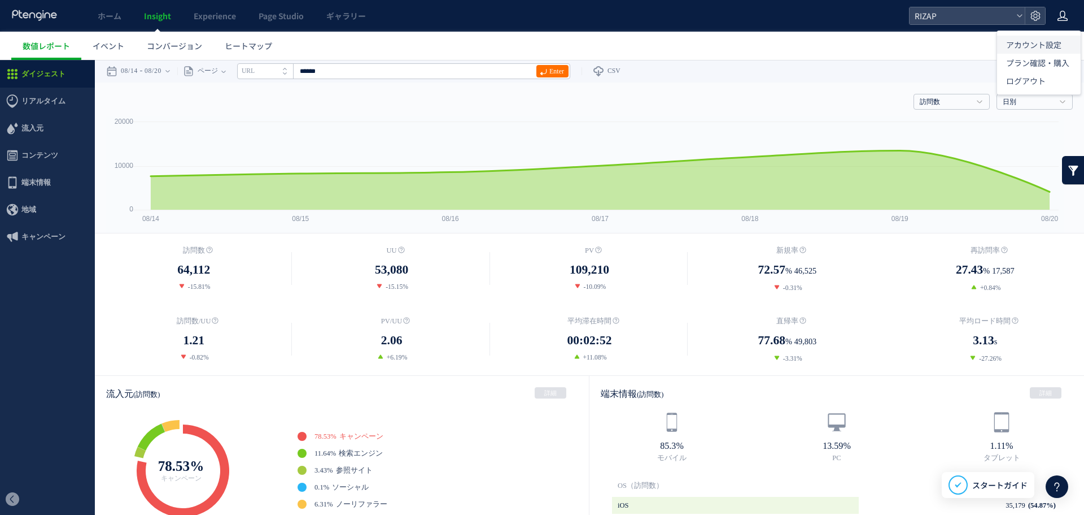
click at [1052, 40] on span "アカウント設定" at bounding box center [1033, 44] width 55 height 11
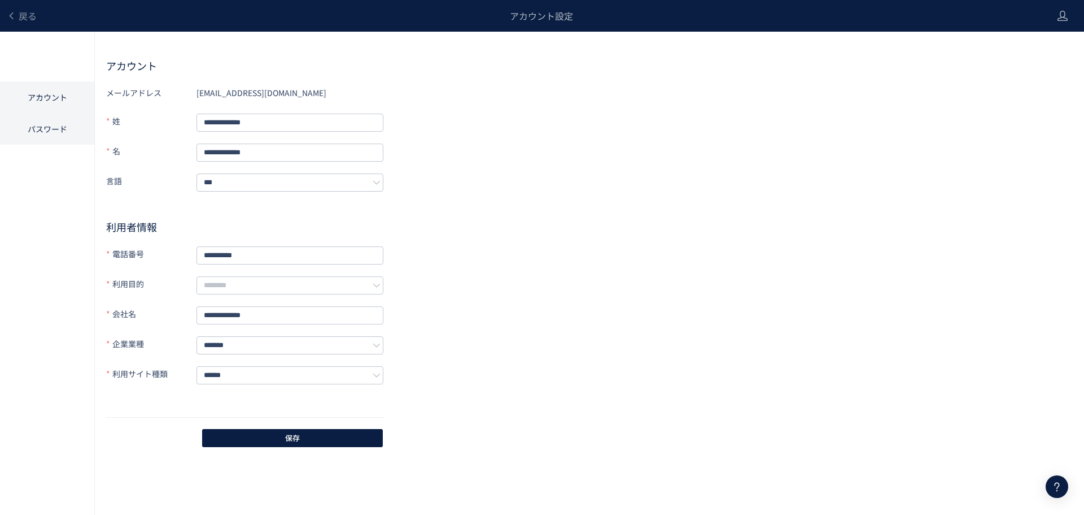
click at [33, 134] on li "パスワード" at bounding box center [47, 129] width 94 height 32
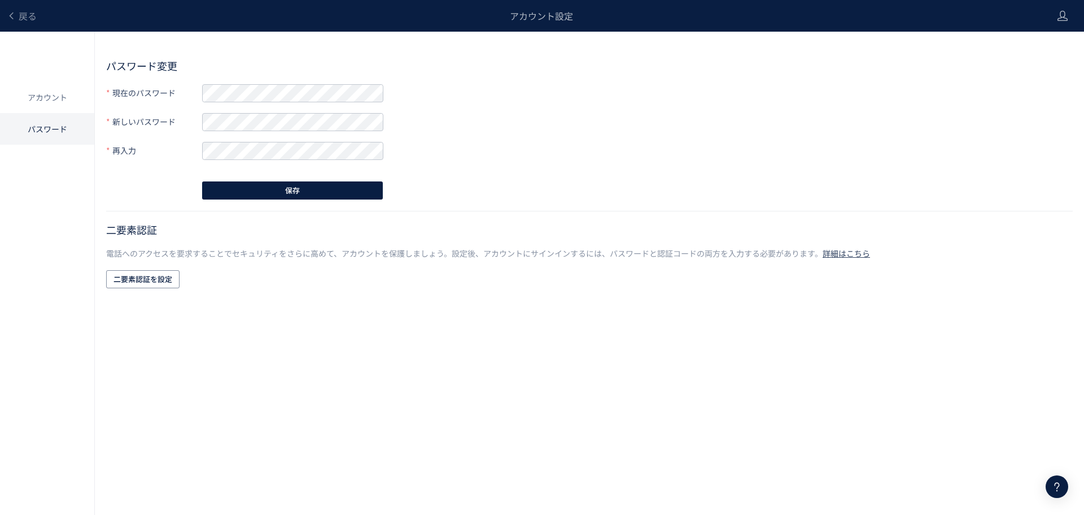
click at [136, 288] on div "二要素認証 電話へのアクセスを要求することでセキュリティをさらに高めて、アカウントを保護しましょう。設定後、アカウントにサインインするには、パスワードと認証コ…" at bounding box center [589, 256] width 967 height 67
click at [136, 285] on span "二要素認証を設定" at bounding box center [143, 279] width 59 height 18
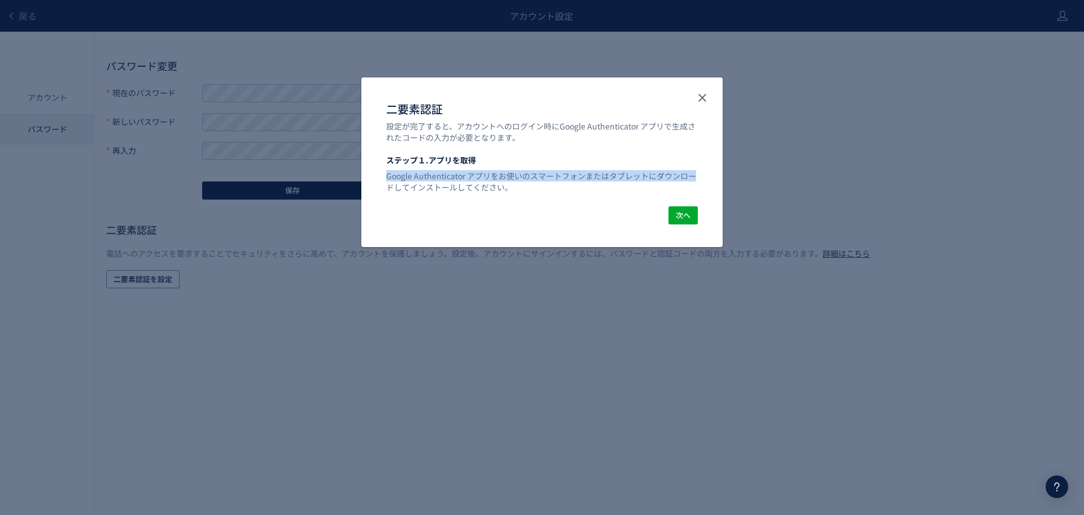
drag, startPoint x: 386, startPoint y: 176, endPoint x: 729, endPoint y: 172, distance: 342.8
click at [774, 176] on div "二要素認証 設定が完了すると、アカウントへのログイン時にGoogle Authenticator アプリで生成されたコードの入力が必要となります。 ステップ１…" at bounding box center [542, 257] width 1084 height 515
click at [592, 199] on div "ステップ１.アプリを取得 Google Authenticator アプリをお使いのスマートフォンまたはタブレットにダウンロードしてインストールしてください。" at bounding box center [541, 180] width 361 height 52
click at [238, 76] on div "二要素認証 設定が完了すると、アカウントへのログイン時にGoogle Authenticator アプリで生成されたコードの入力が必要となります。 ステップ１…" at bounding box center [542, 257] width 1084 height 515
click at [708, 103] on icon "close" at bounding box center [703, 98] width 14 height 14
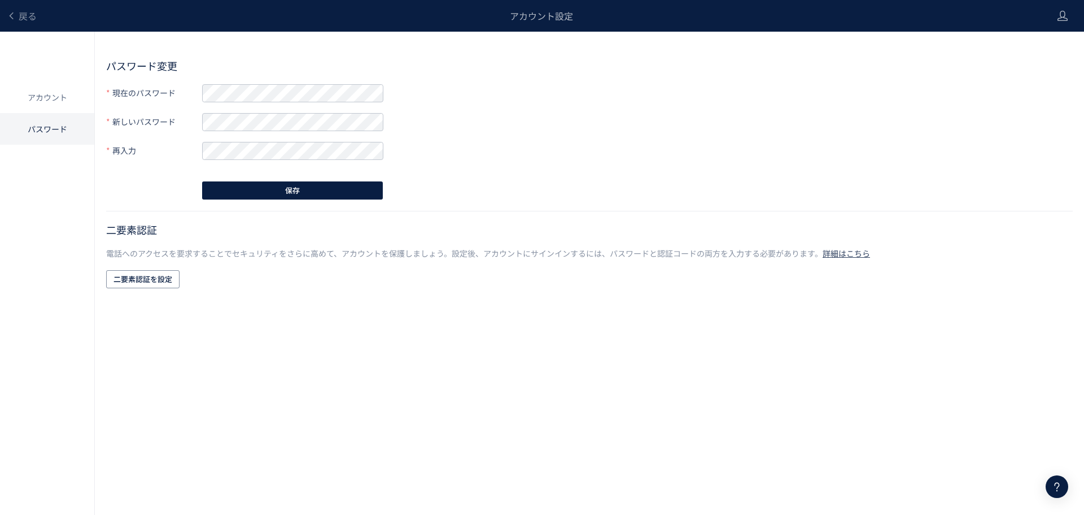
click at [37, 15] on div "アカウント設定" at bounding box center [541, 16] width 1009 height 32
click at [43, 113] on li "アカウント" at bounding box center [47, 129] width 94 height 32
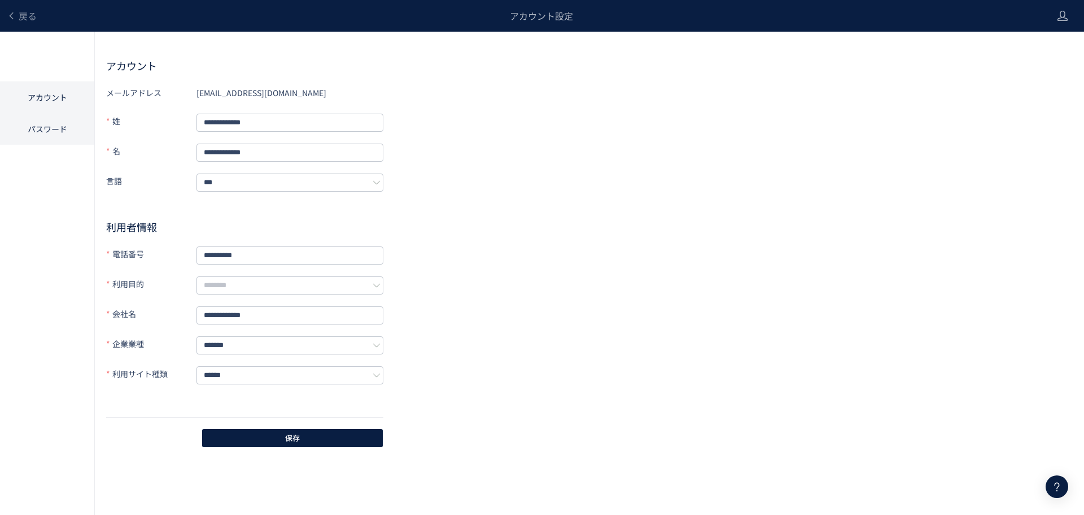
click at [67, 126] on li "パスワード" at bounding box center [47, 129] width 94 height 32
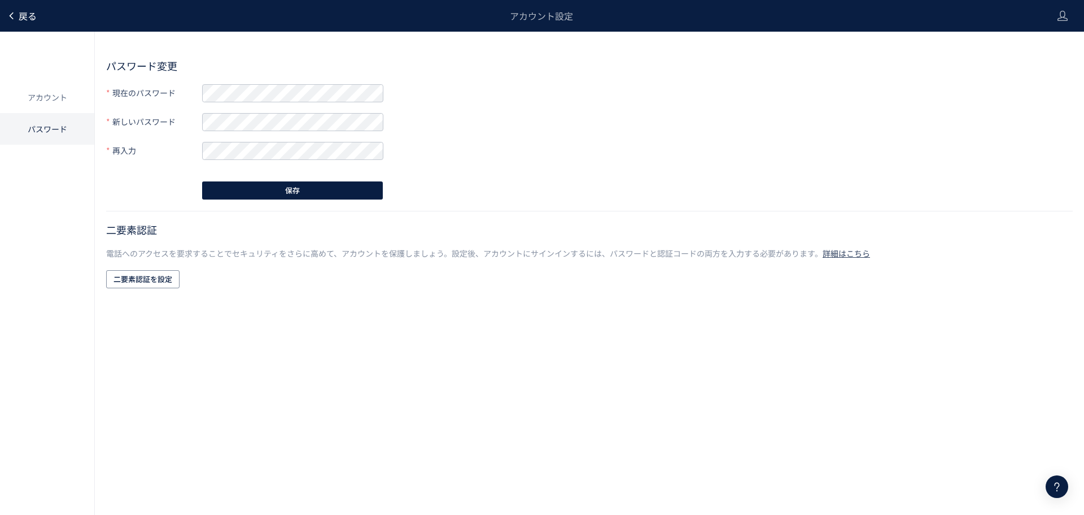
click at [27, 12] on span "戻る" at bounding box center [28, 16] width 18 height 14
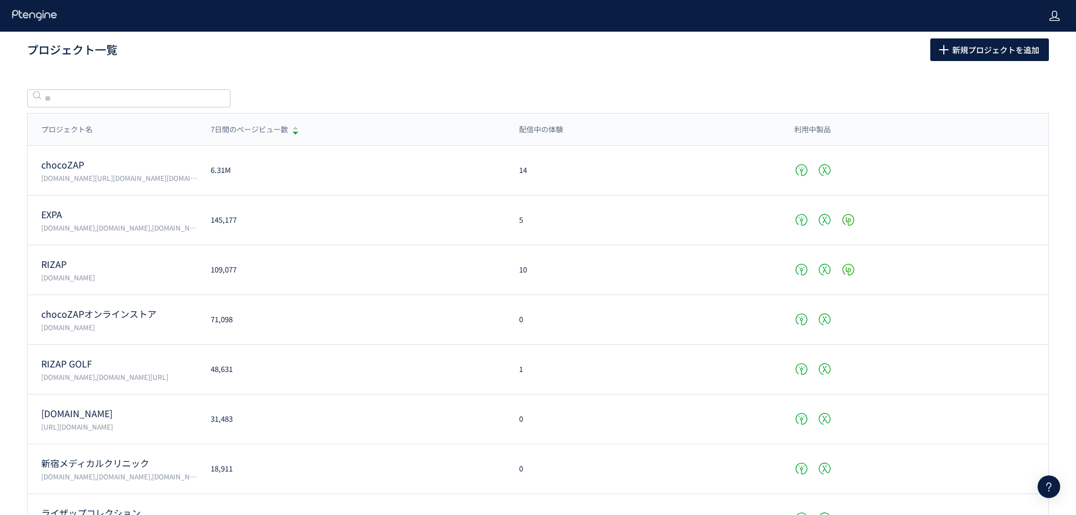
click at [1051, 14] on icon at bounding box center [1054, 15] width 11 height 11
click at [781, 43] on h1 "プロジェクト一覧" at bounding box center [466, 50] width 878 height 16
click at [1052, 20] on use at bounding box center [1054, 16] width 10 height 10
drag, startPoint x: 466, startPoint y: 34, endPoint x: 0, endPoint y: 145, distance: 478.9
click at [464, 34] on div "プロジェクト一覧 新規プロジェクトを追加" at bounding box center [538, 50] width 1022 height 36
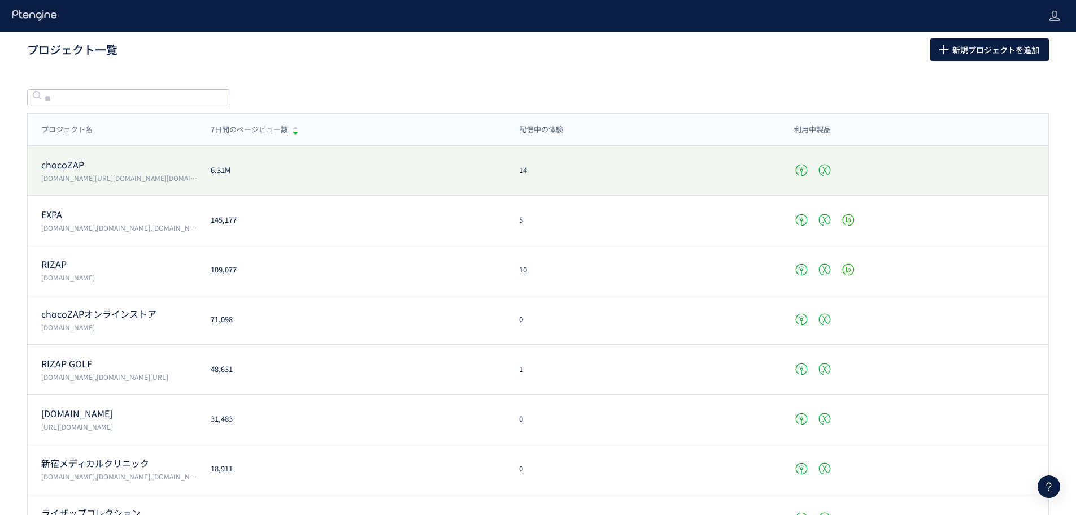
click at [50, 164] on p "chocoZAP" at bounding box center [119, 164] width 156 height 13
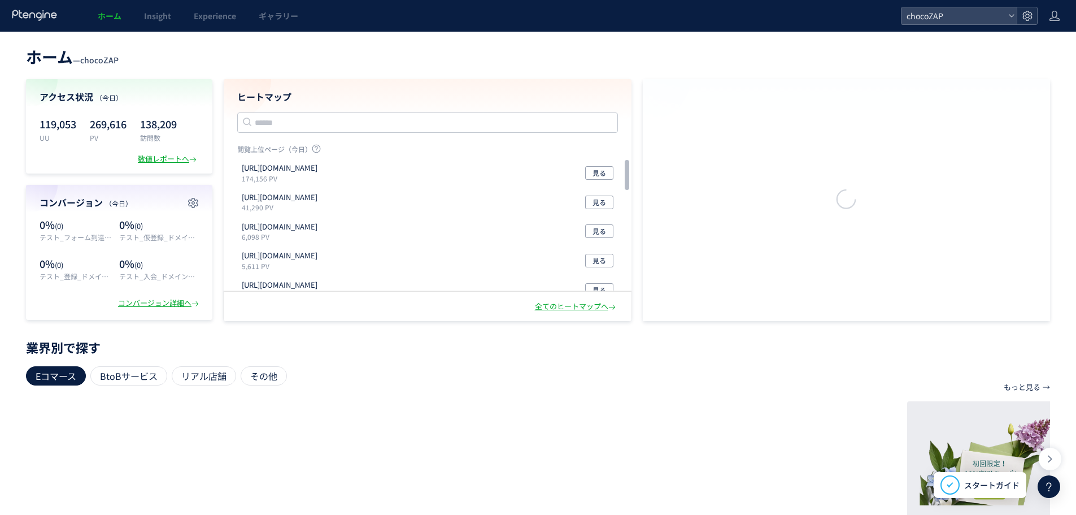
click at [1034, 21] on div at bounding box center [1027, 15] width 20 height 17
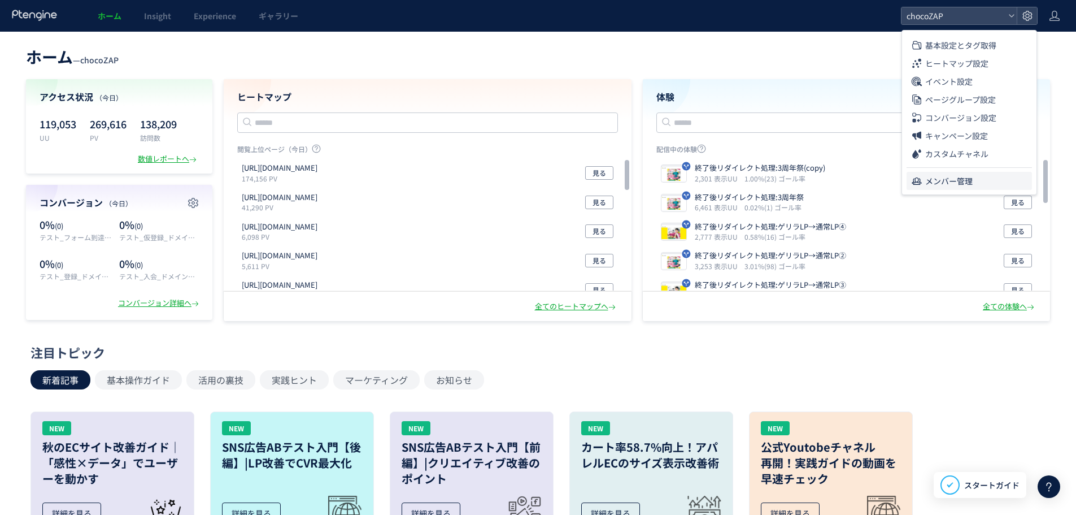
click at [960, 184] on span "メンバー管理" at bounding box center [948, 181] width 47 height 18
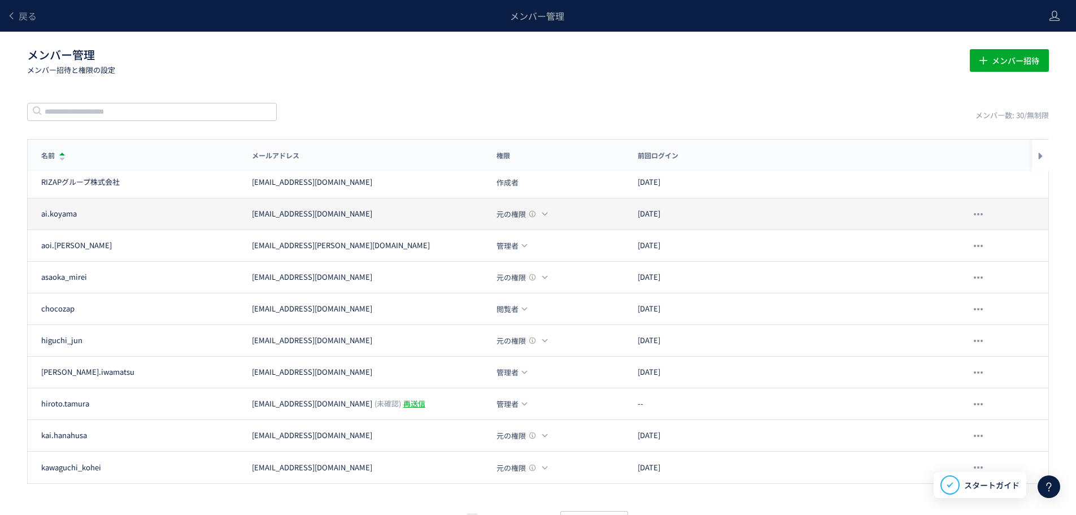
click at [540, 211] on div "元の権限" at bounding box center [522, 213] width 52 height 11
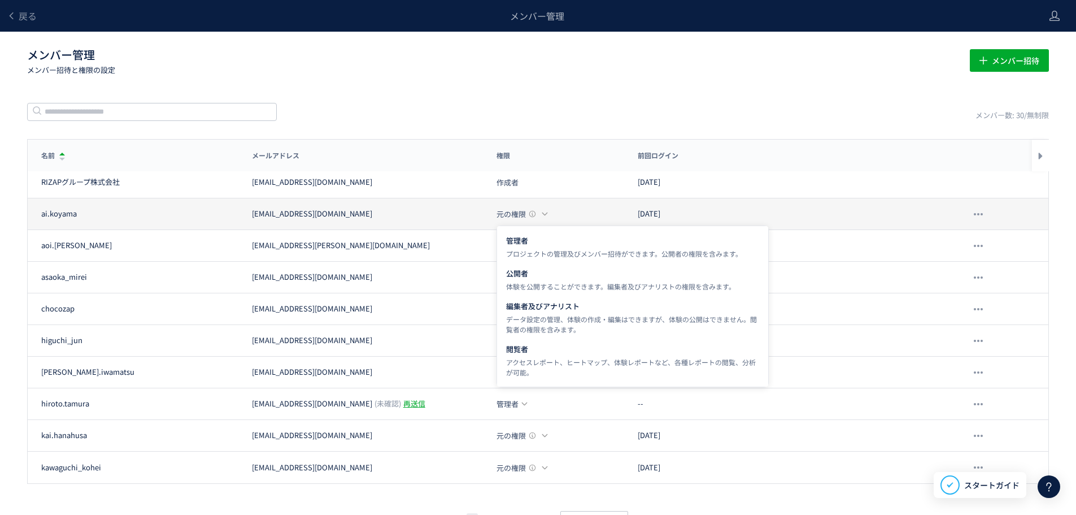
click at [540, 211] on div "元の権限" at bounding box center [522, 213] width 52 height 11
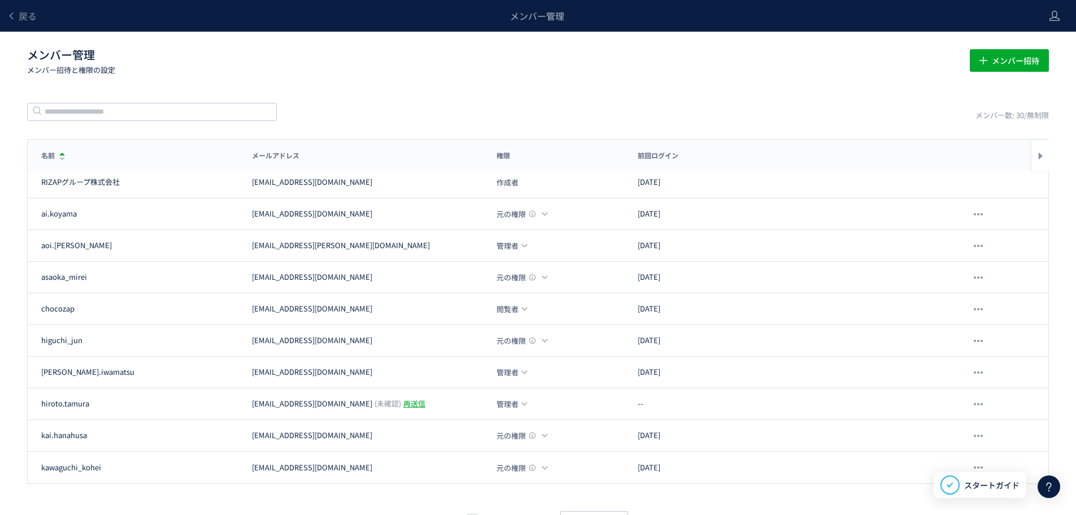
click at [598, 106] on div "メンバー数: 30/無制限" at bounding box center [538, 111] width 1022 height 19
click at [1040, 166] on div at bounding box center [1040, 156] width 17 height 32
click at [1041, 160] on div at bounding box center [1040, 156] width 17 height 32
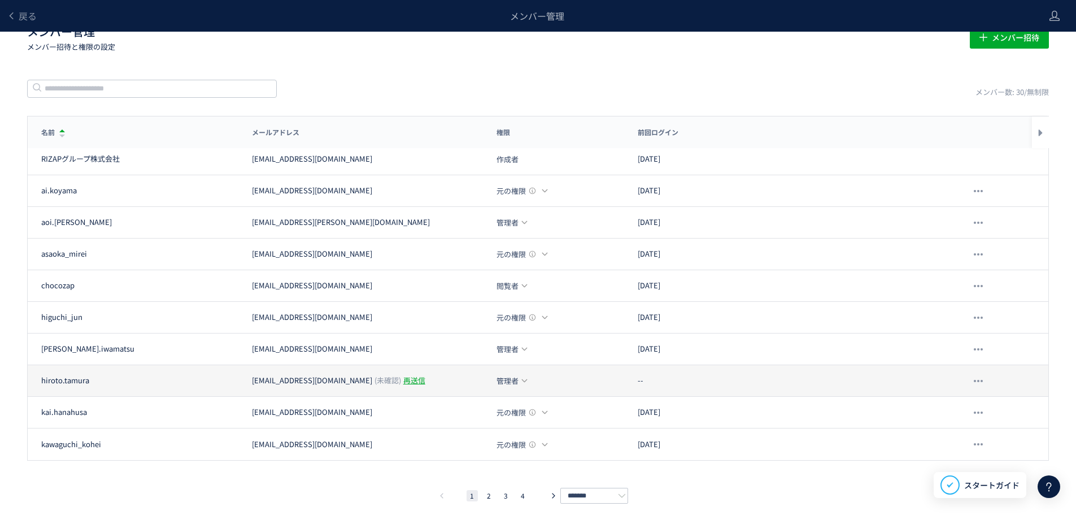
scroll to position [33, 0]
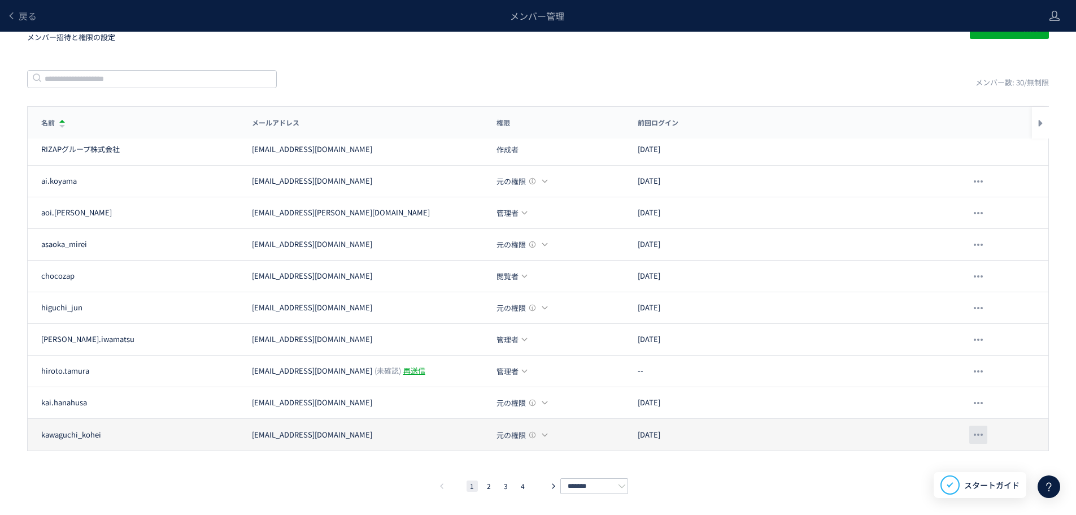
click at [979, 438] on div at bounding box center [978, 434] width 18 height 18
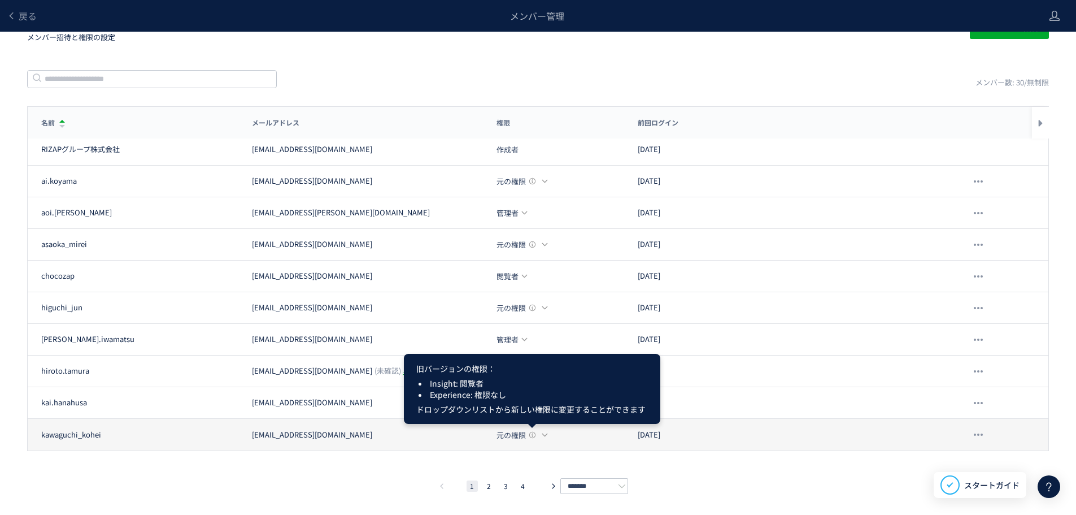
click at [535, 431] on icon at bounding box center [532, 434] width 8 height 8
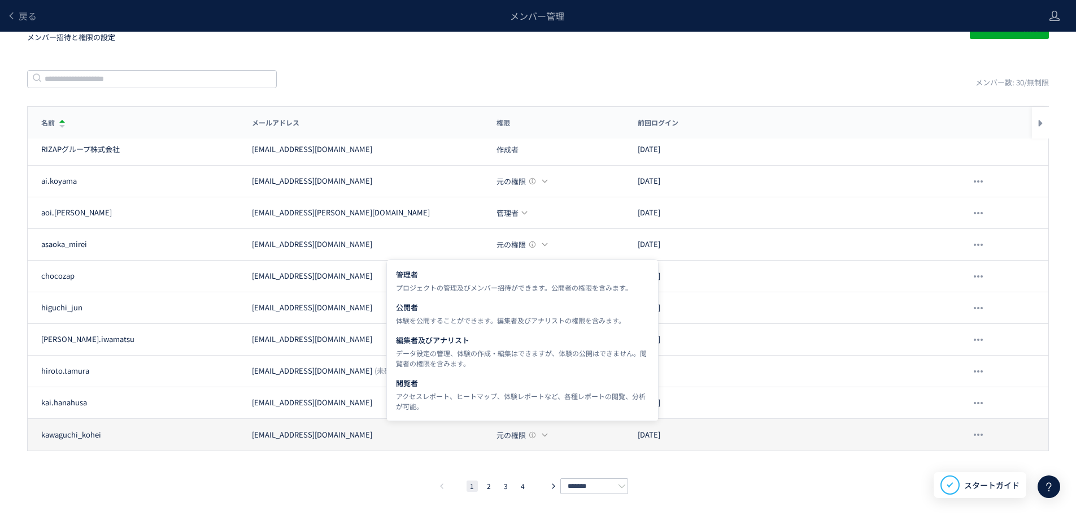
click at [541, 431] on icon at bounding box center [544, 434] width 7 height 7
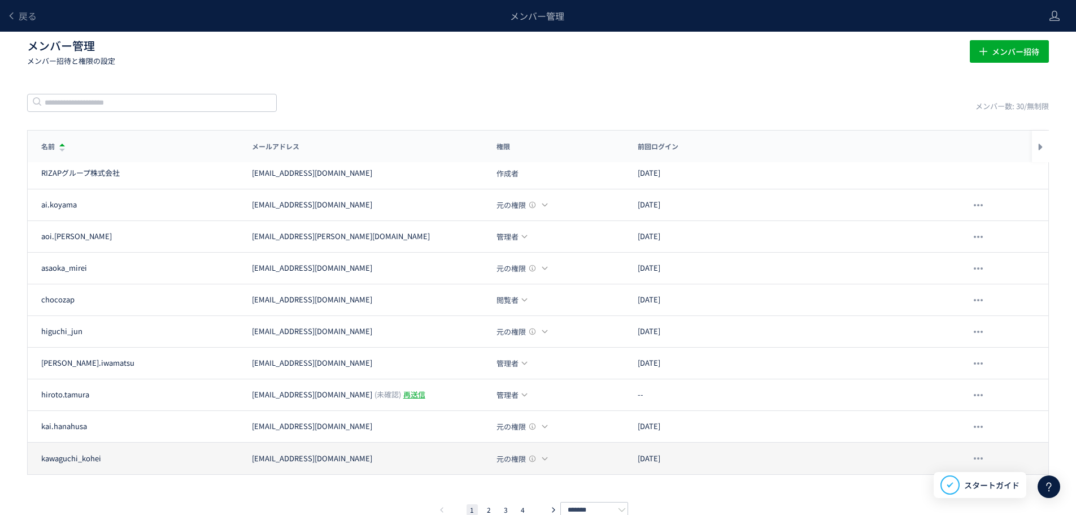
scroll to position [0, 0]
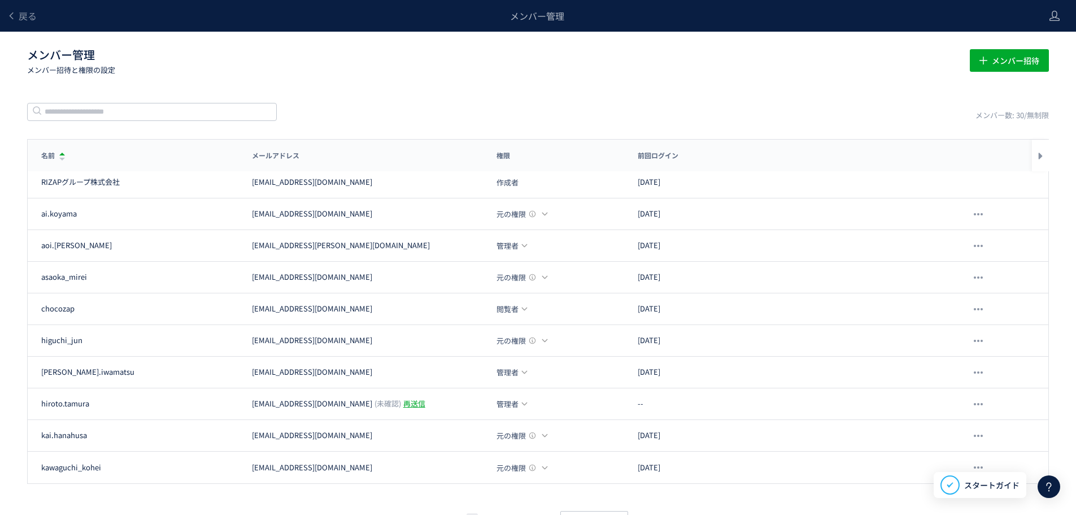
click at [159, 66] on p "メンバー招待と権限の設定" at bounding box center [491, 69] width 929 height 11
click at [19, 16] on span "戻る" at bounding box center [28, 16] width 18 height 14
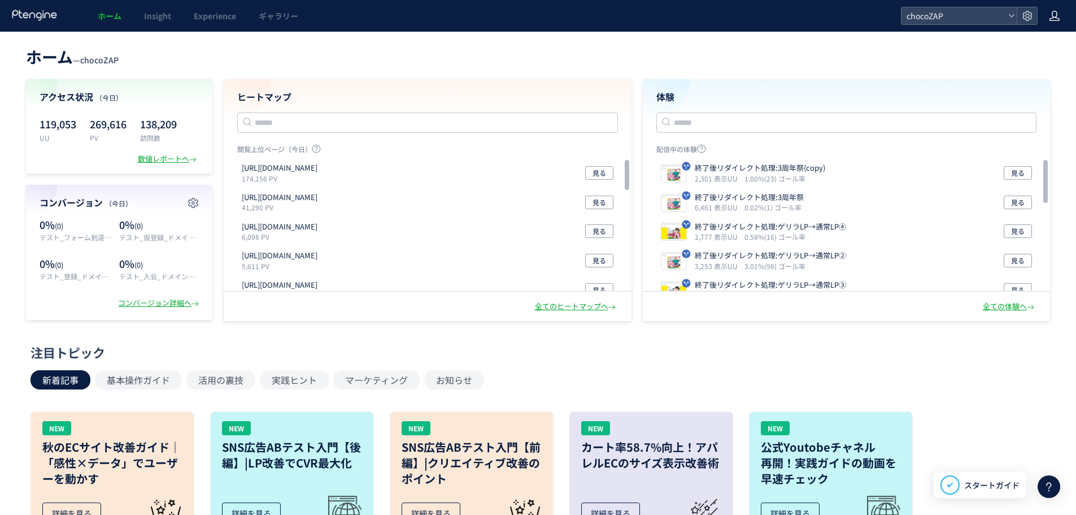
click at [1050, 12] on icon at bounding box center [1054, 15] width 11 height 11
click at [1058, 54] on li "アカウント設定" at bounding box center [1031, 63] width 84 height 18
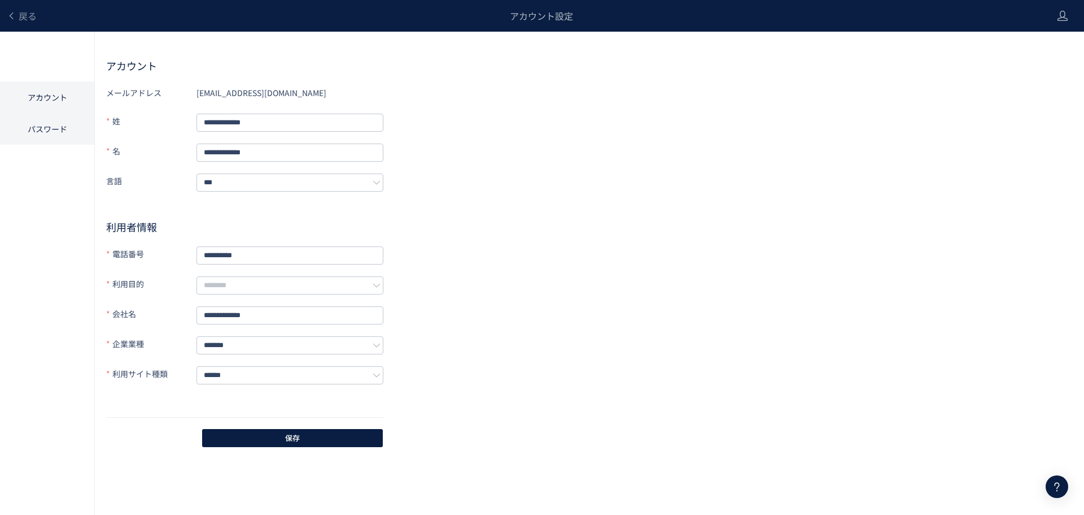
click at [67, 127] on li "パスワード" at bounding box center [47, 129] width 94 height 32
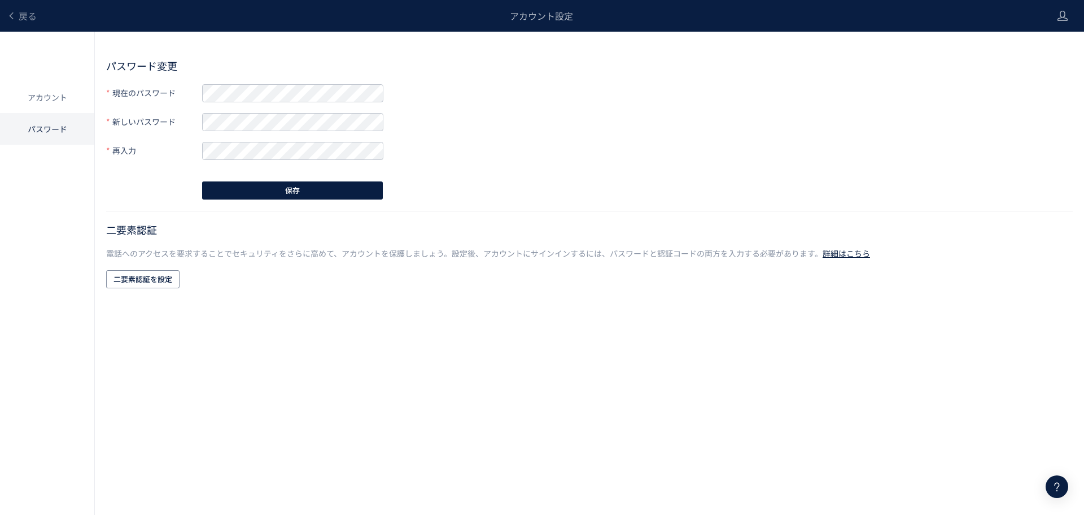
click at [853, 258] on link "詳細はこちら" at bounding box center [846, 252] width 47 height 11
click at [132, 93] on label "現在のパスワード" at bounding box center [154, 93] width 96 height 19
